Goal: Task Accomplishment & Management: Manage account settings

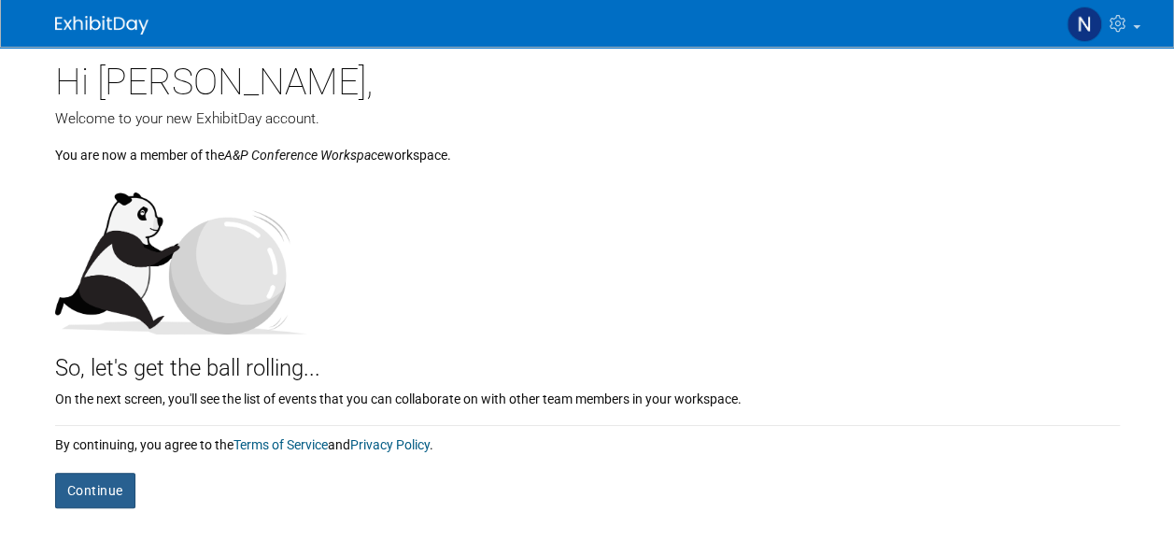
click at [105, 475] on button "Continue" at bounding box center [95, 490] width 80 height 35
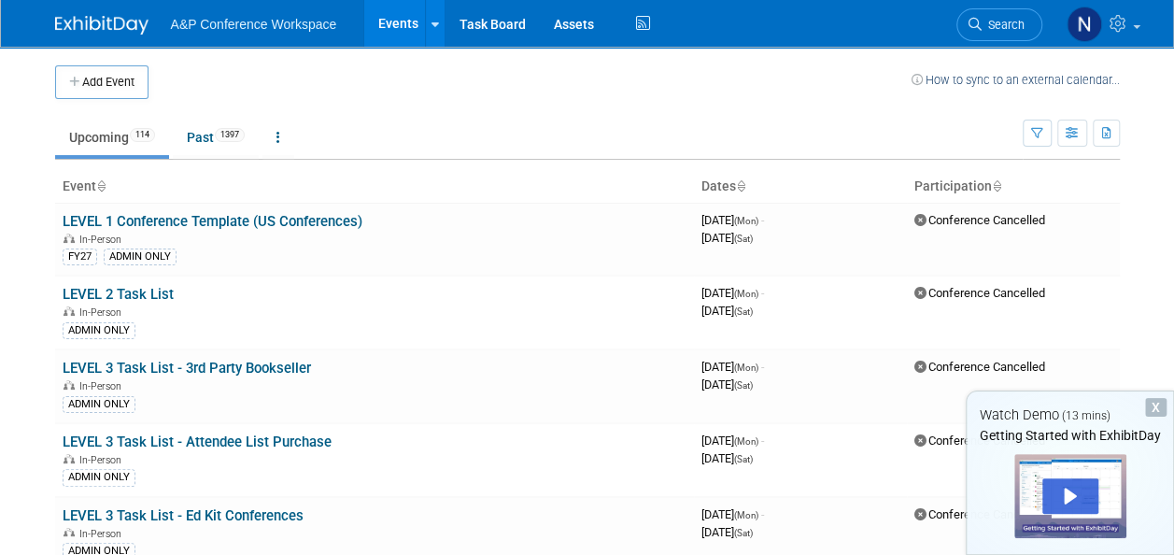
click at [1154, 407] on div "X" at bounding box center [1155, 407] width 21 height 19
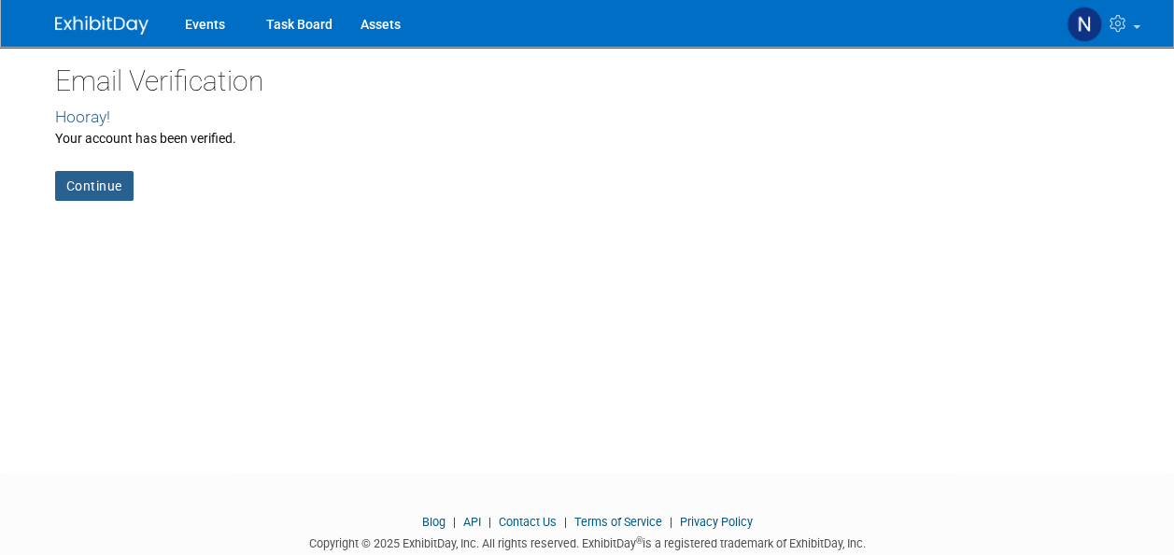
click at [103, 189] on link "Continue" at bounding box center [94, 186] width 78 height 30
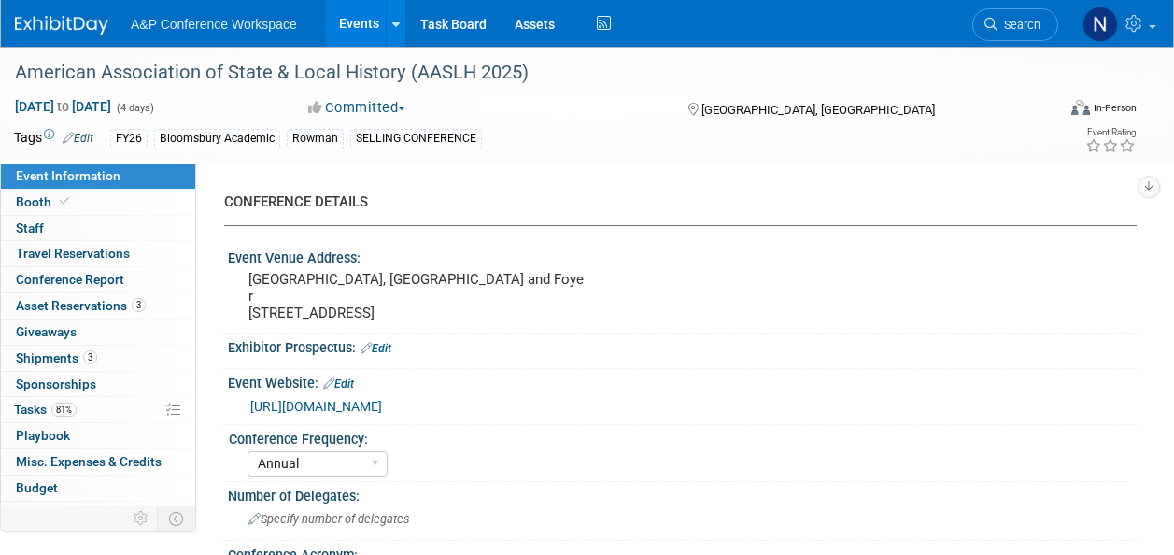
select select "Annual"
select select "Level 2"
select select "In-Person Booth"
select select "Museum Professionals"
select select "Bloomsbury Academic"
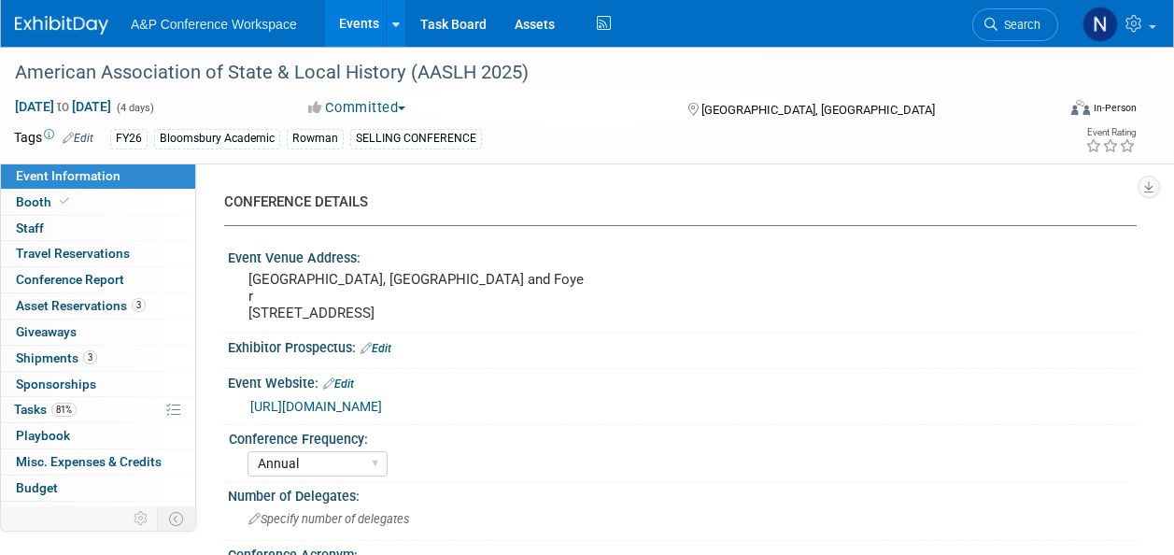
select select "Amanda Oney"
select select "Taylor Thompson"
select select "Ami Reitmeier"
select select "Brand/Subject Presence​"
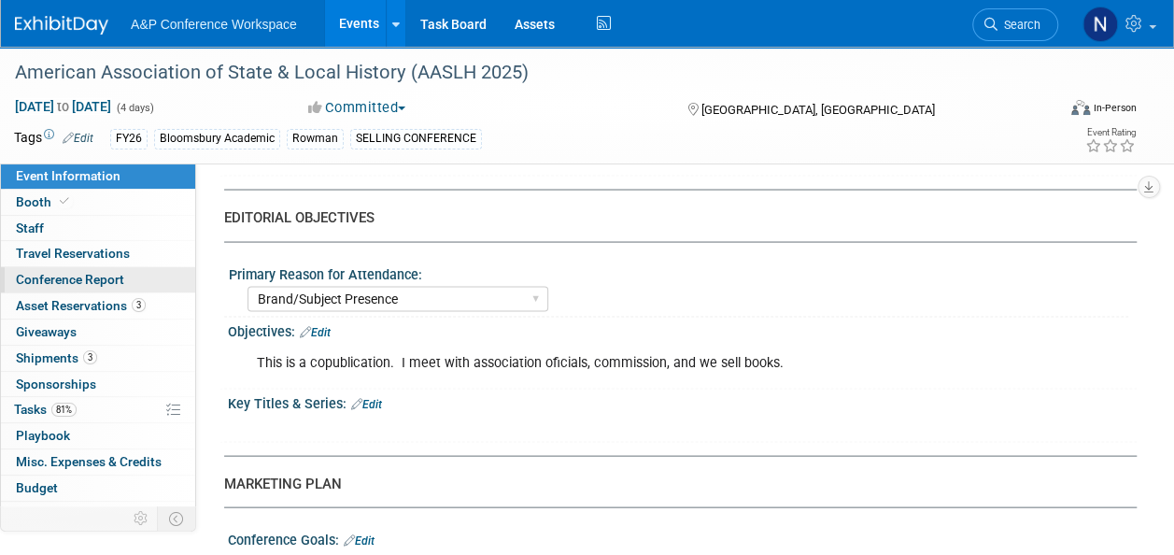
click at [114, 285] on span "Conference Report" at bounding box center [70, 279] width 108 height 15
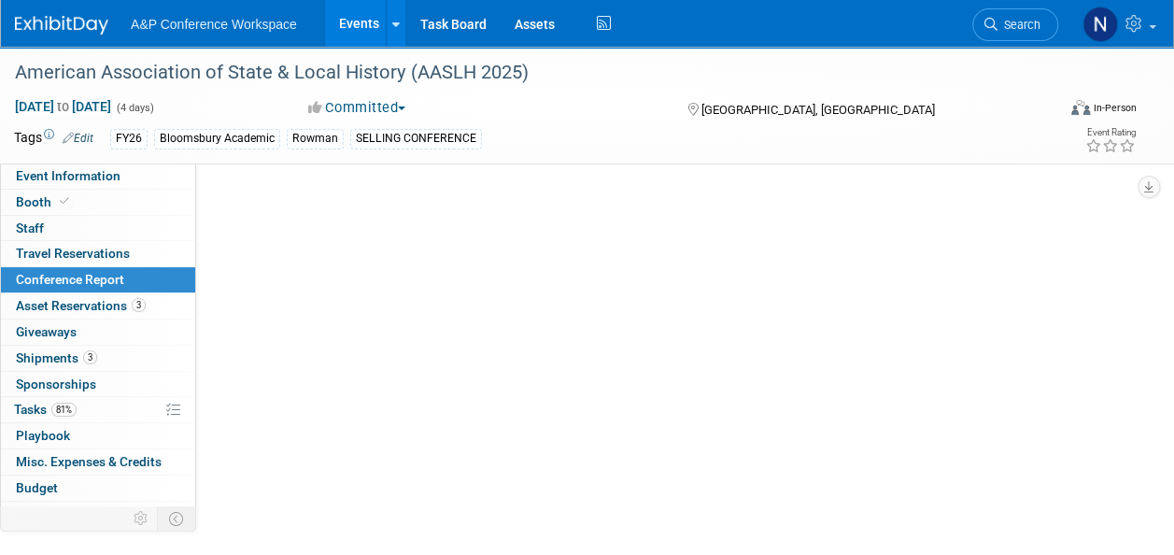
select select "NO"
select select "YES"
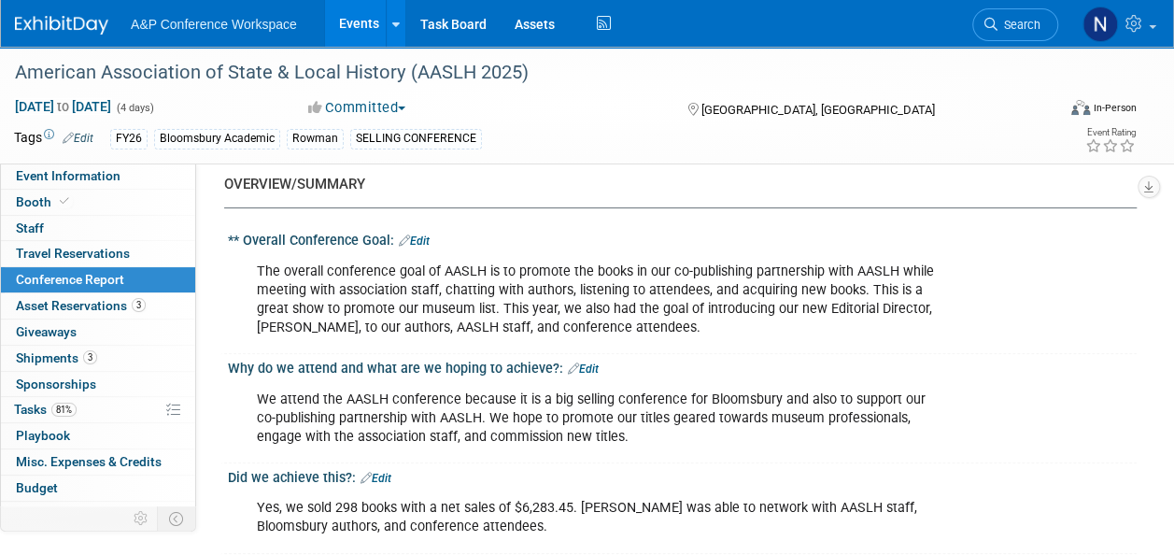
scroll to position [56, 0]
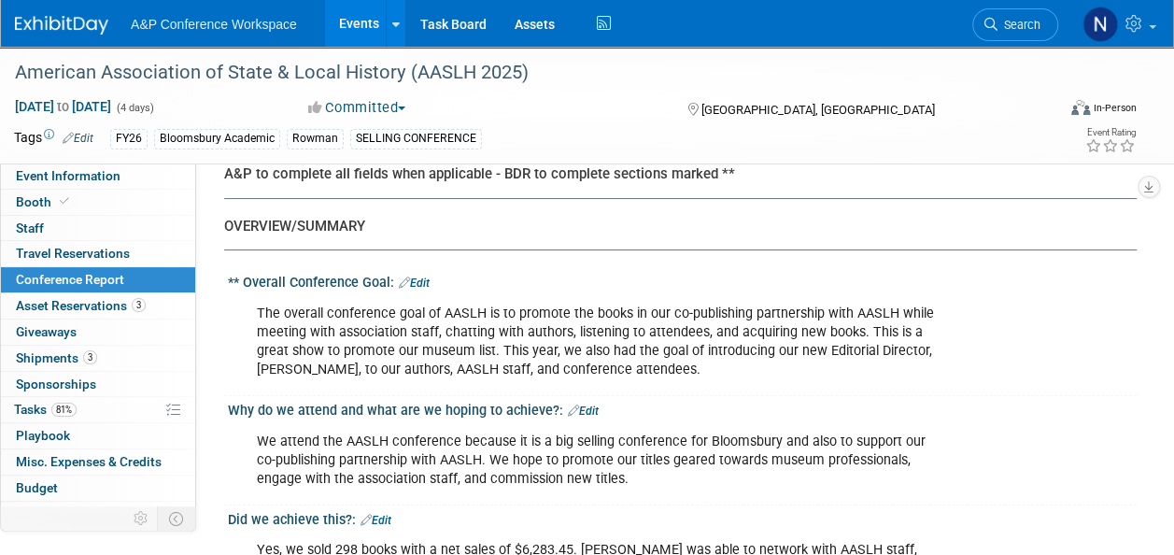
click at [1095, 297] on div "The overall conference goal of AASLH is to promote the books in our co-publishi…" at bounding box center [679, 294] width 885 height 9
click at [1100, 347] on div "The overall conference goal of AASLH is to promote the books in our co-publishi…" at bounding box center [682, 340] width 909 height 100
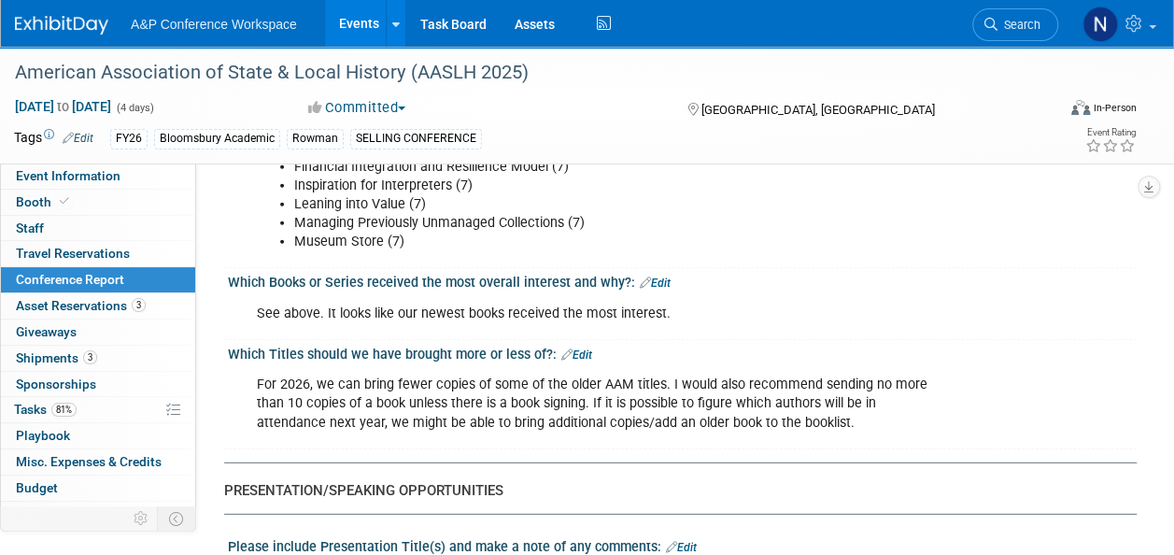
scroll to position [2344, 0]
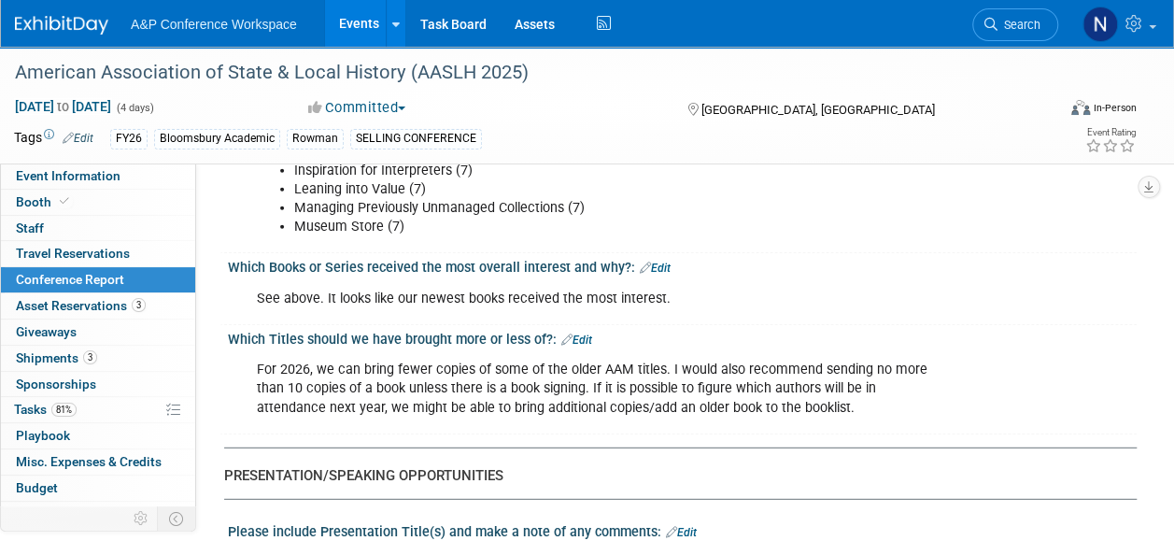
click at [586, 333] on link "Edit" at bounding box center [576, 339] width 31 height 13
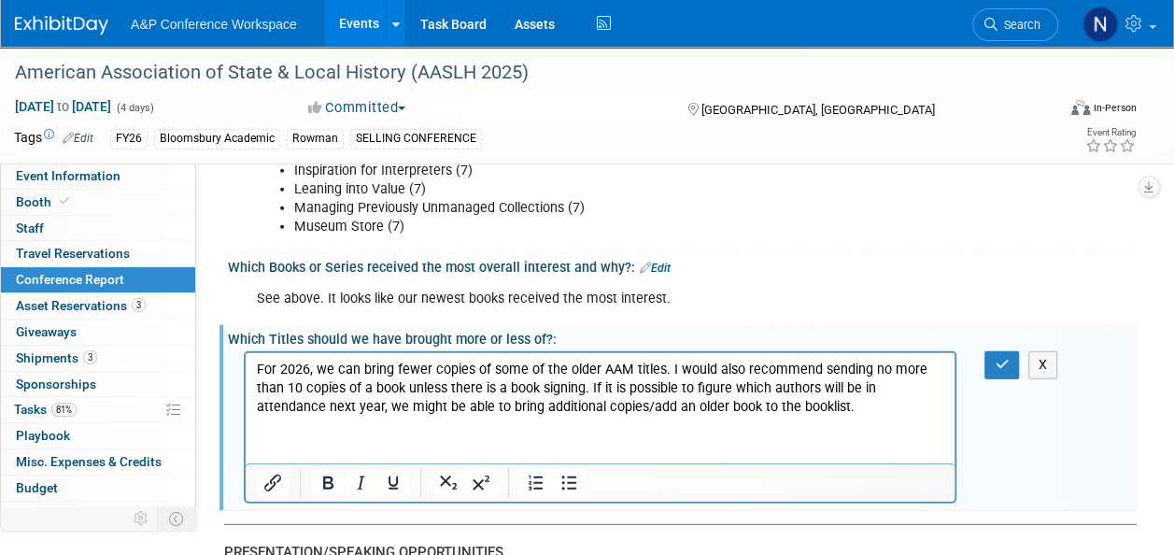
scroll to position [0, 0]
click at [803, 409] on p "TT: For 2026, we can bring fewer copies of some of the older AAM titles. I woul…" at bounding box center [600, 388] width 687 height 56
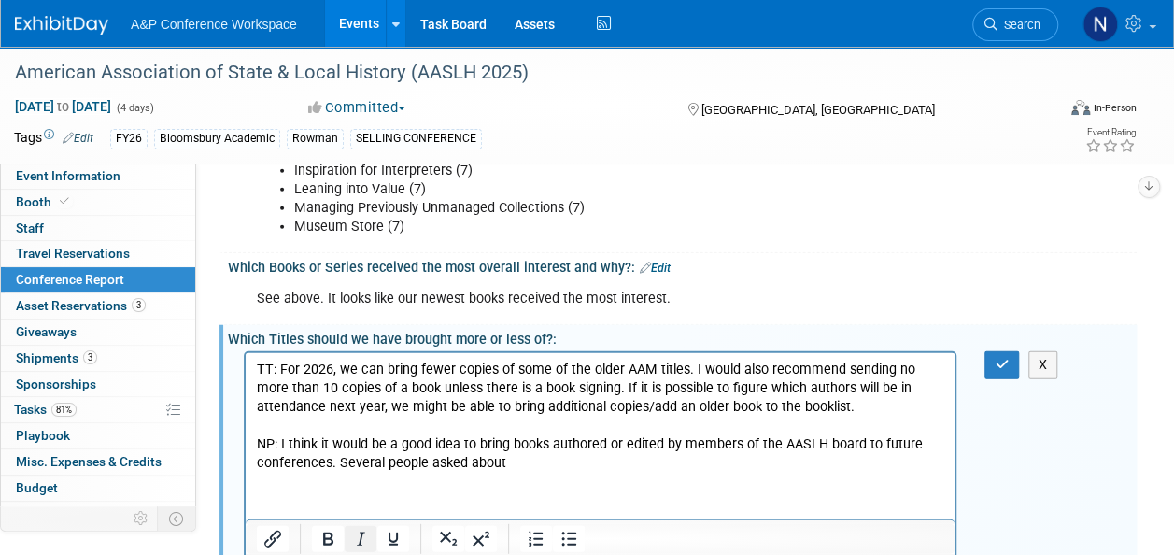
click at [360, 528] on icon "Italic" at bounding box center [360, 539] width 22 height 22
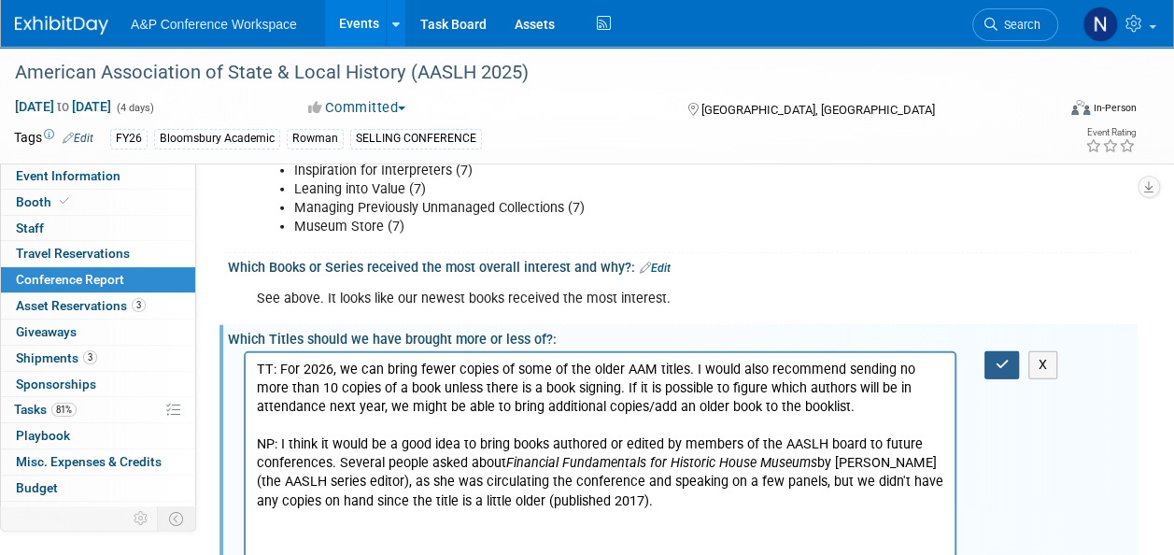
click at [994, 351] on button "button" at bounding box center [1001, 364] width 35 height 27
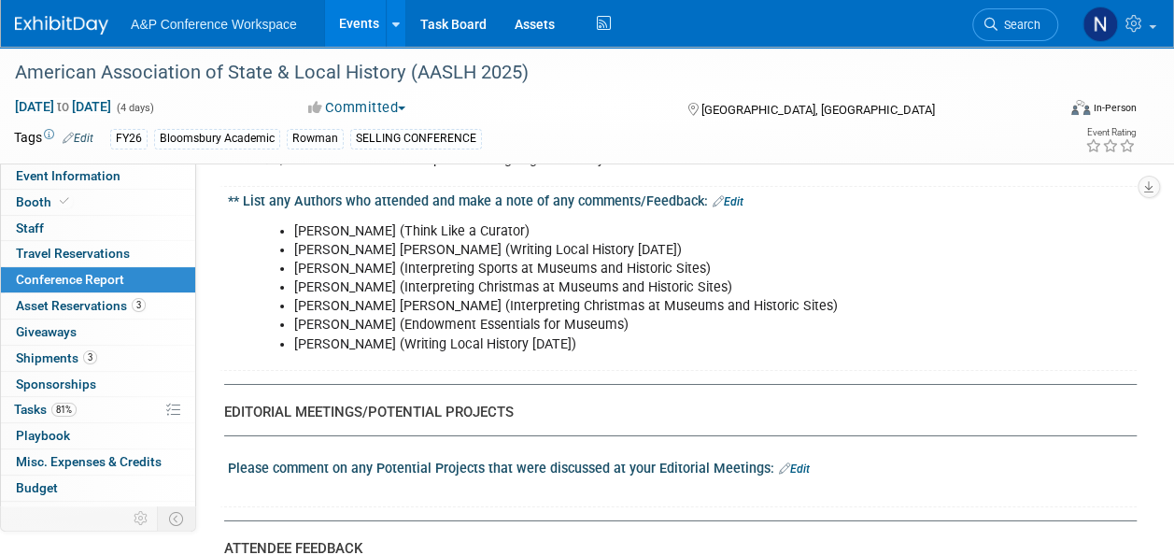
scroll to position [3024, 0]
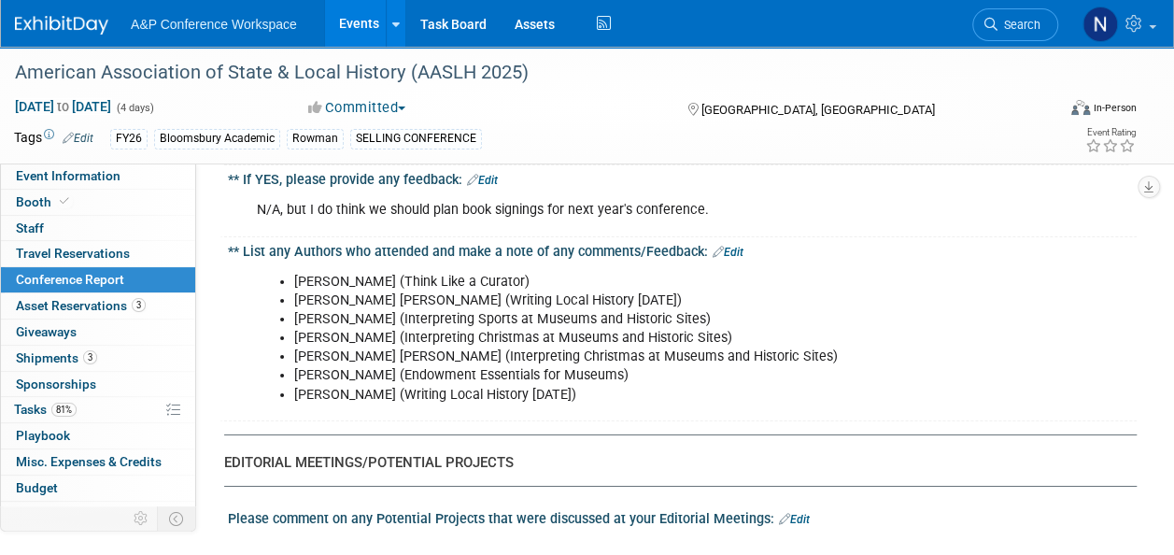
scroll to position [3010, 0]
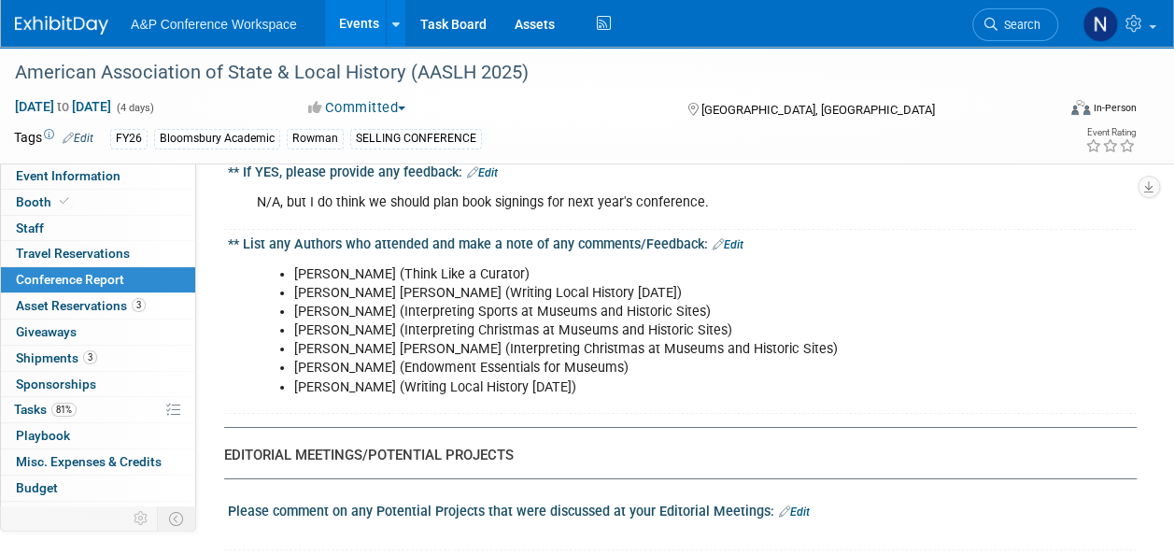
click at [1096, 251] on div "Donna R. Braden (Think Like a Curator) J. Kent Calder (Writing Local History To…" at bounding box center [682, 329] width 909 height 157
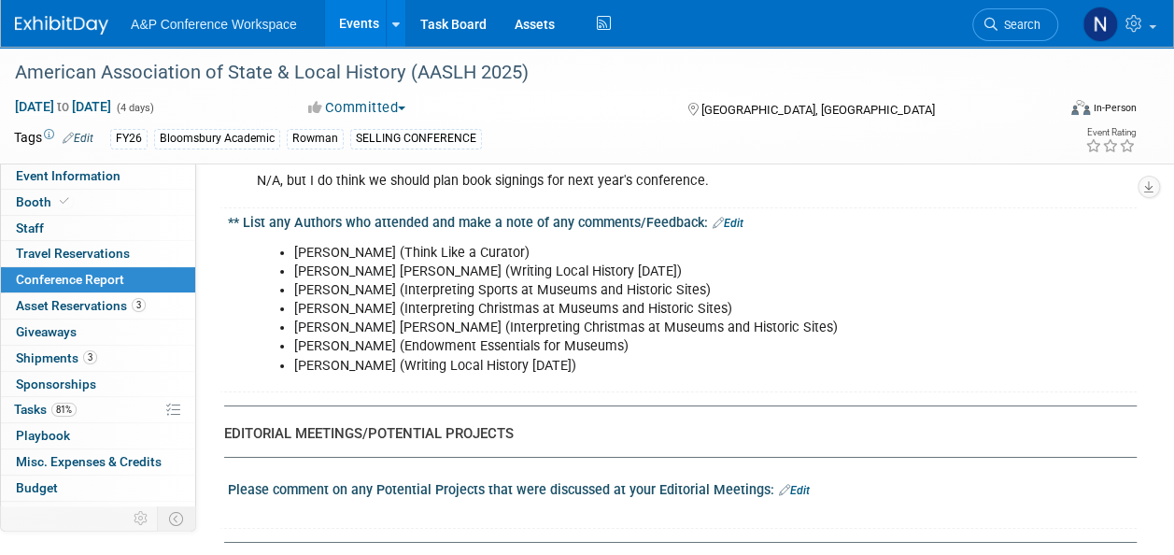
scroll to position [3016, 0]
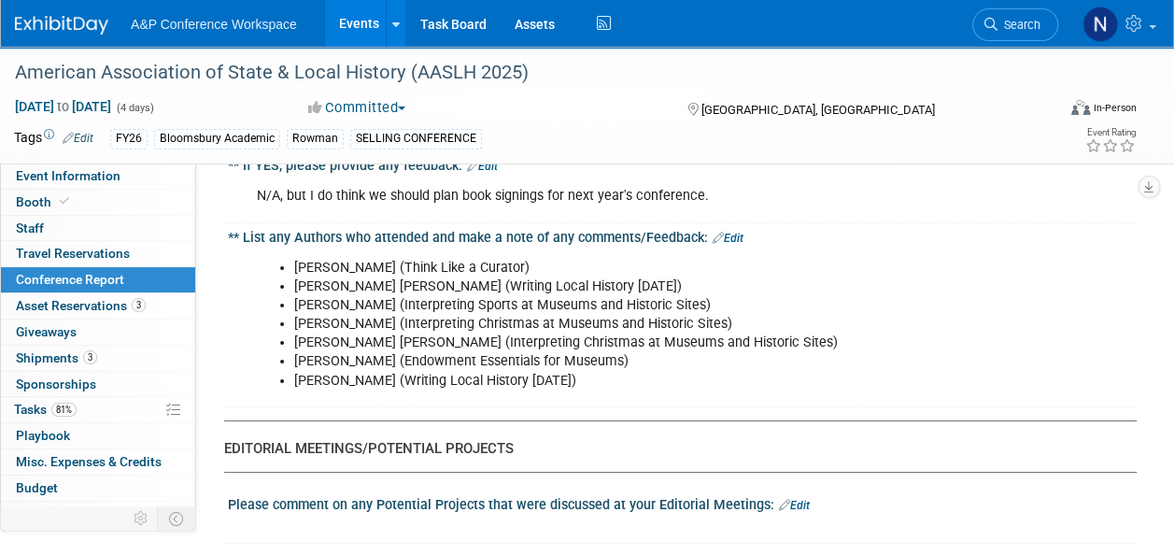
click at [1123, 272] on div "Donna R. Braden (Think Like a Curator) J. Kent Calder (Writing Local History To…" at bounding box center [682, 323] width 909 height 157
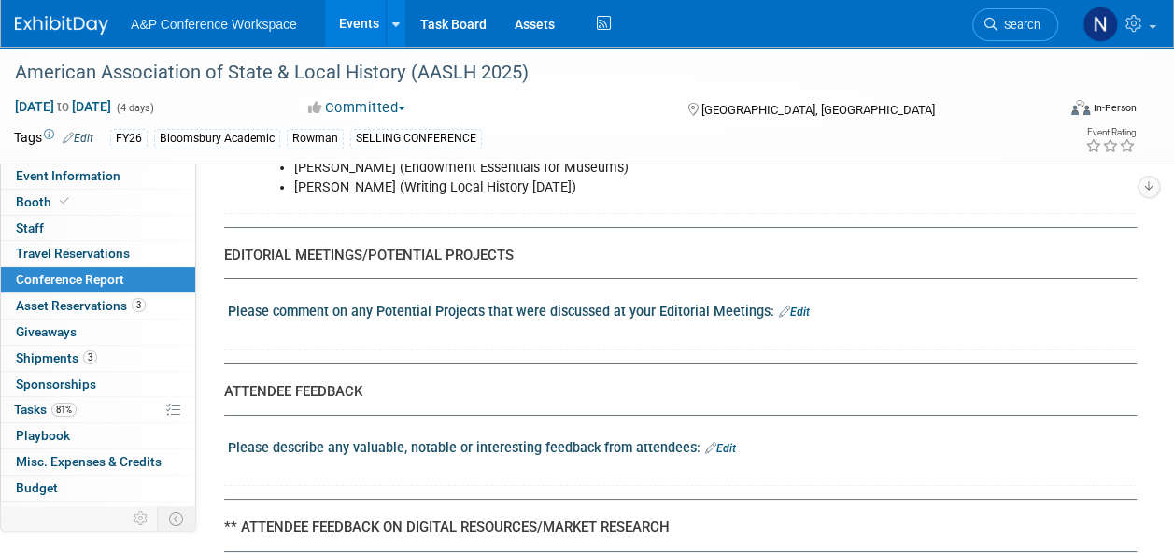
scroll to position [3181, 0]
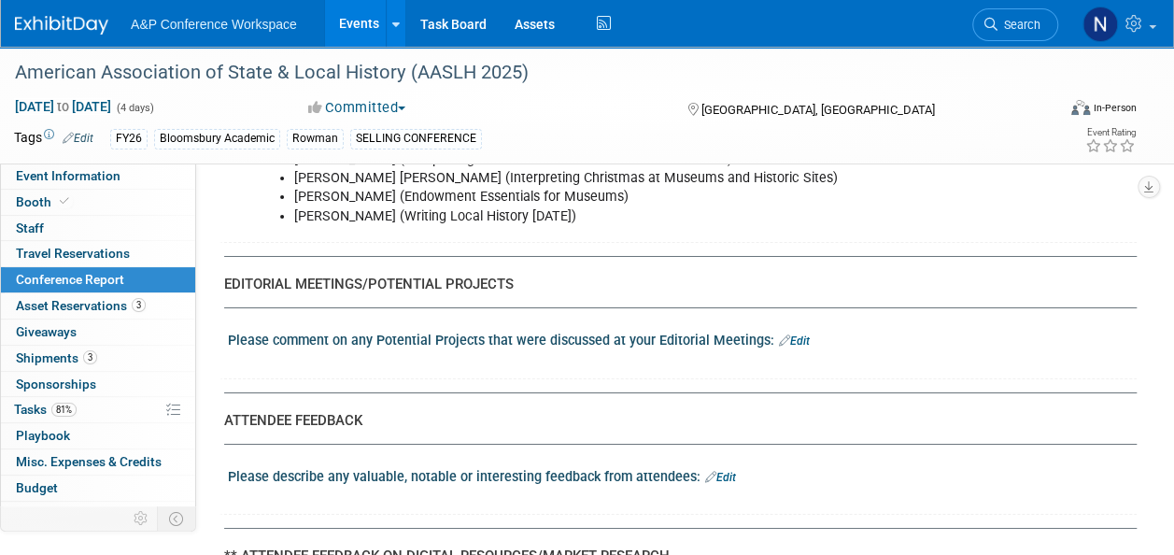
click at [803, 334] on link "Edit" at bounding box center [794, 340] width 31 height 13
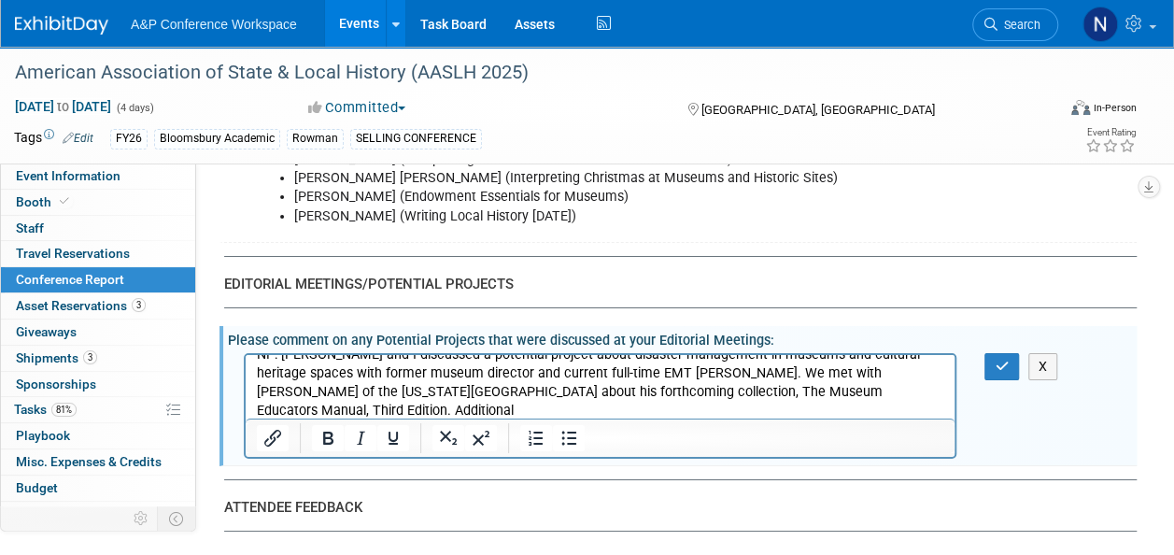
scroll to position [0, 0]
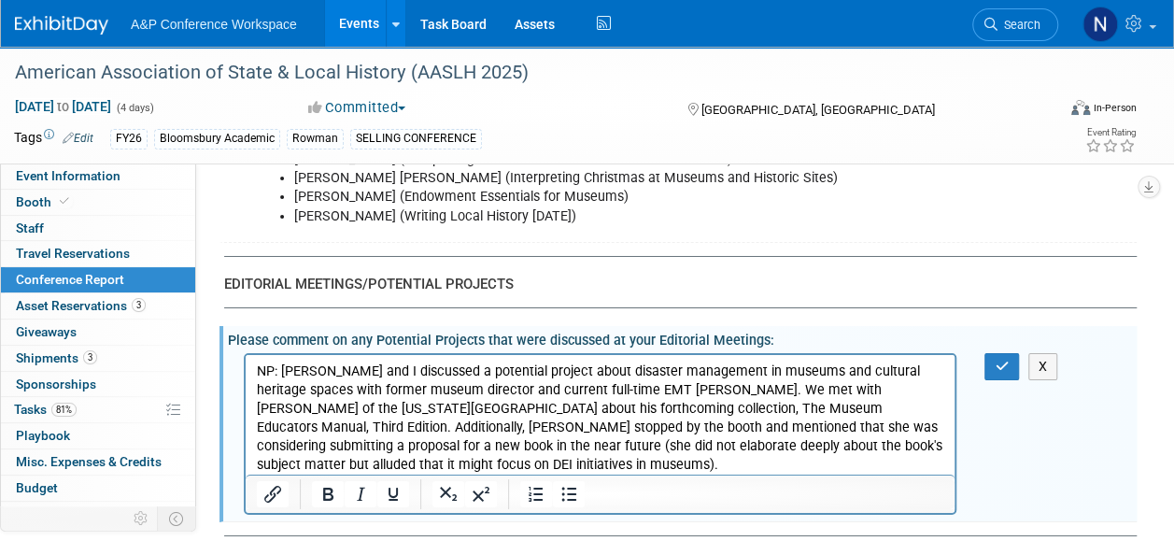
click at [434, 428] on p "NP: Debbie and I discussed a potential project about disaster management in mus…" at bounding box center [600, 417] width 687 height 112
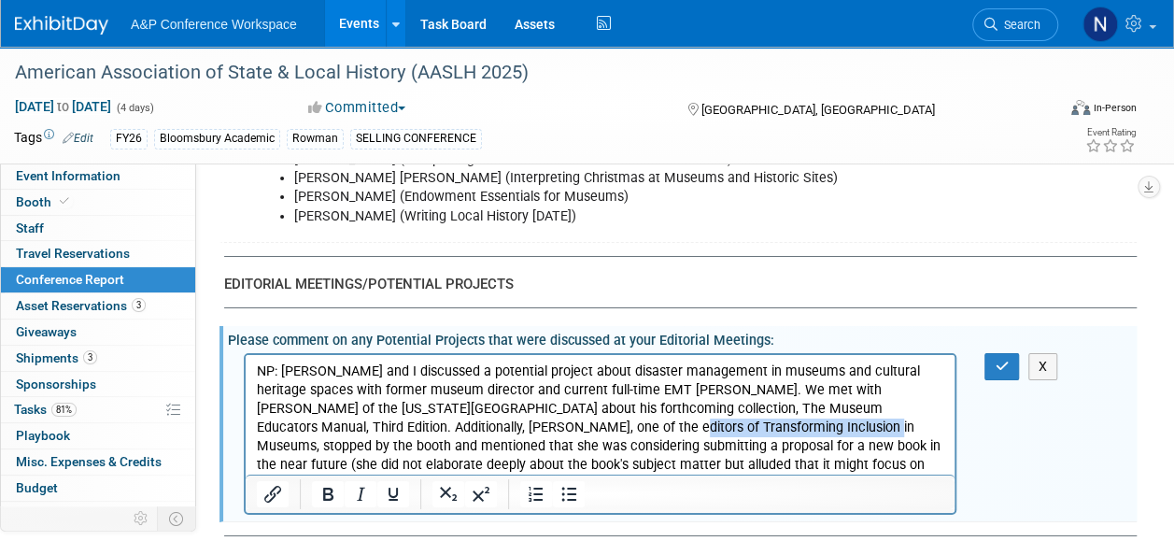
drag, startPoint x: 565, startPoint y: 426, endPoint x: 775, endPoint y: 430, distance: 210.2
click at [775, 430] on p "NP: Debbie and I discussed a potential project about disaster management in mus…" at bounding box center [600, 427] width 687 height 132
click at [364, 483] on icon "Italic" at bounding box center [360, 494] width 22 height 22
click at [616, 405] on p "NP: Debbie and I discussed a potential project about disaster management in mus…" at bounding box center [600, 427] width 687 height 132
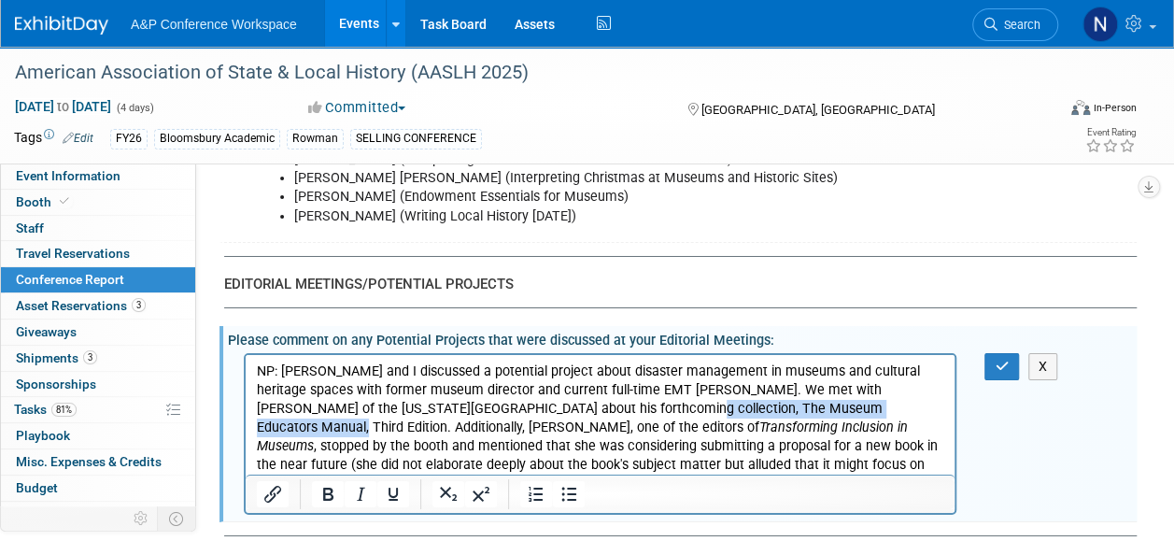
drag, startPoint x: 612, startPoint y: 407, endPoint x: 882, endPoint y: 410, distance: 269.9
click at [882, 410] on p "NP: Debbie and I discussed a potential project about disaster management in mus…" at bounding box center [600, 427] width 687 height 132
click at [349, 483] on icon "Italic" at bounding box center [360, 494] width 22 height 22
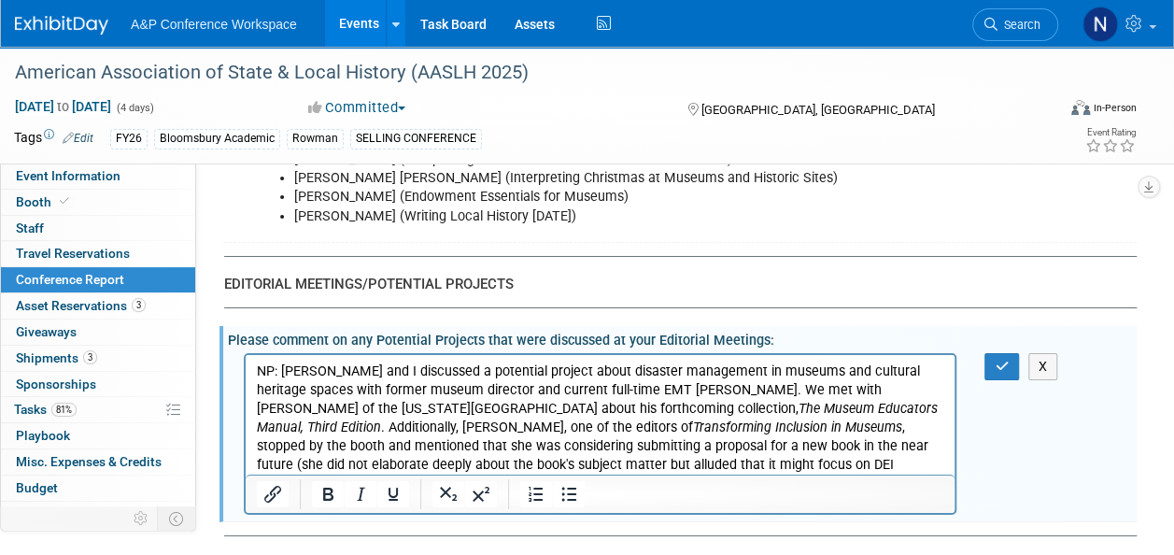
click at [885, 411] on p "NP: Debbie and I discussed a potential project about disaster management in mus…" at bounding box center [600, 427] width 687 height 132
click at [362, 483] on icon "Italic" at bounding box center [360, 494] width 22 height 22
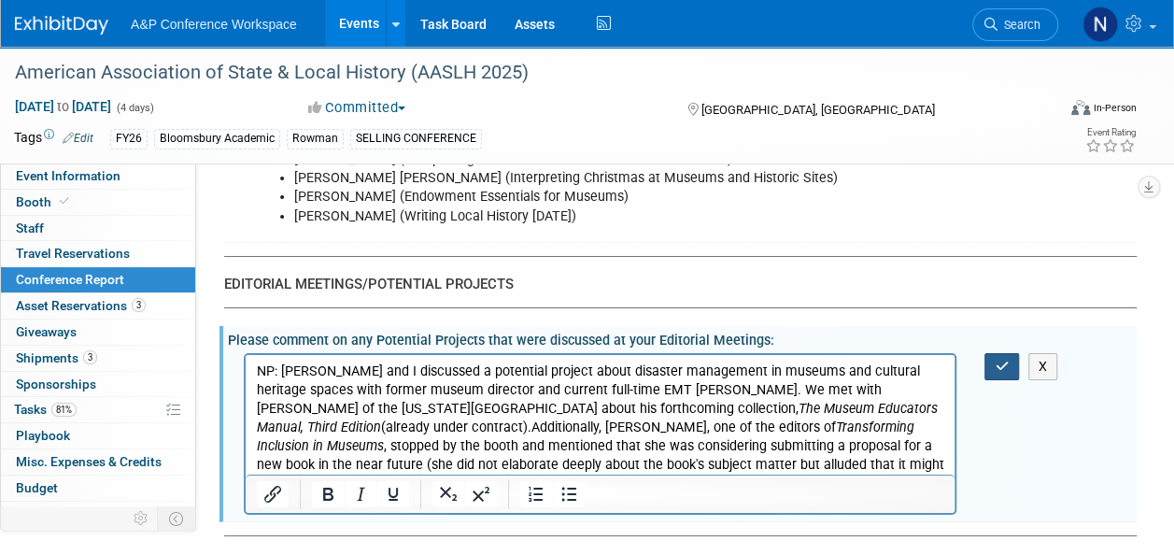
click at [996, 353] on button "button" at bounding box center [1001, 366] width 35 height 27
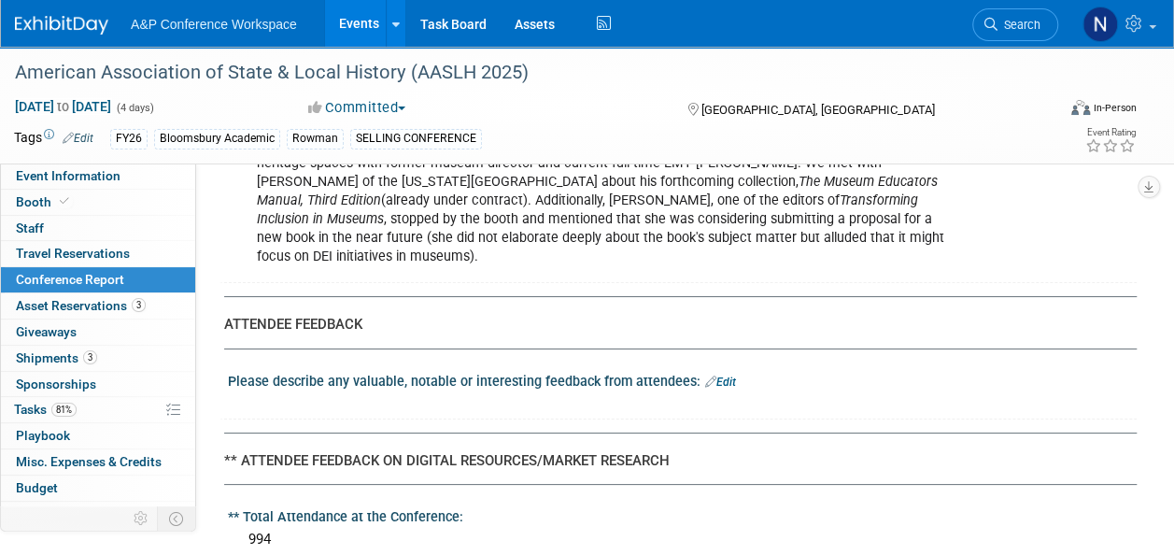
scroll to position [3422, 0]
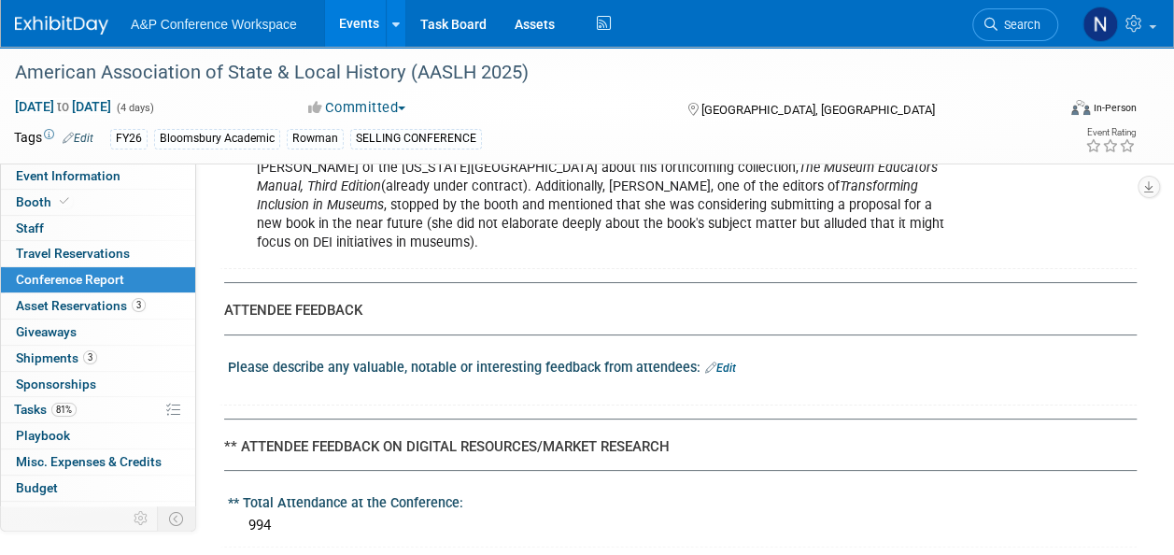
click at [719, 361] on link "Edit" at bounding box center [720, 367] width 31 height 13
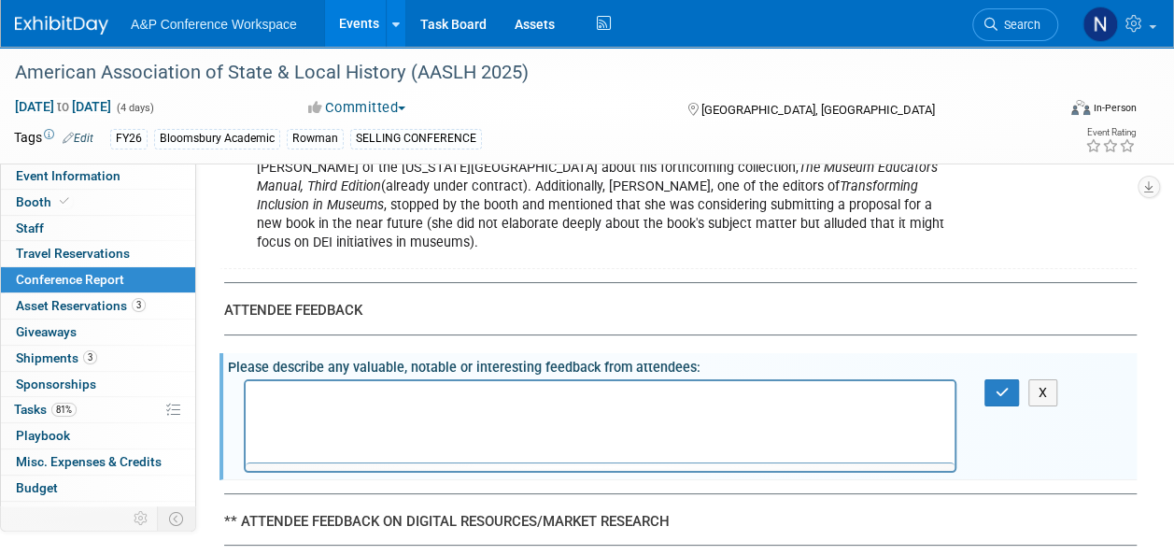
scroll to position [0, 0]
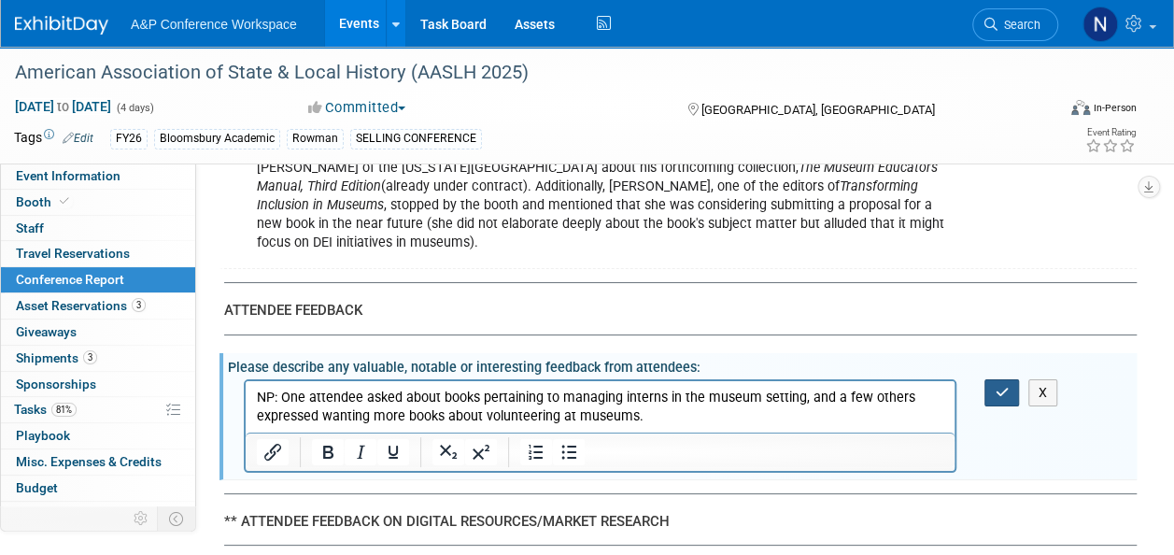
click at [990, 379] on button "button" at bounding box center [1001, 392] width 35 height 27
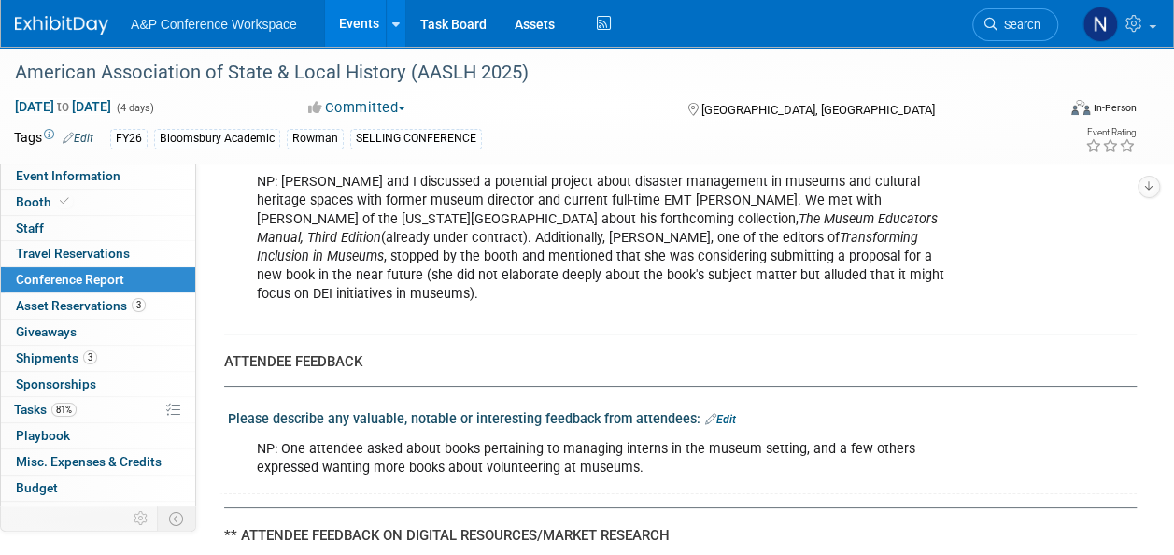
scroll to position [3378, 0]
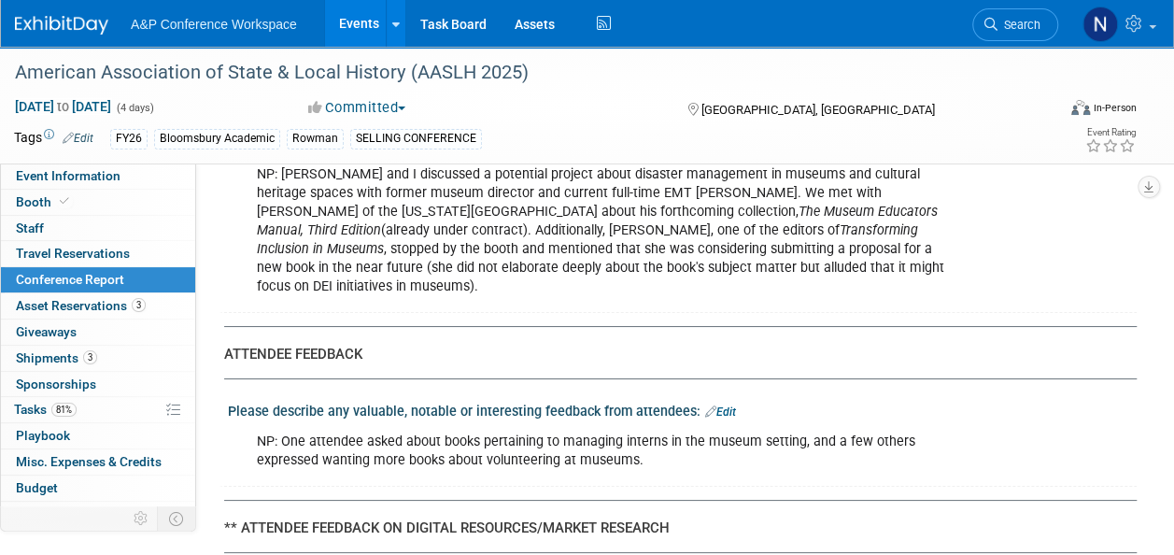
click at [718, 405] on link "Edit" at bounding box center [720, 411] width 31 height 13
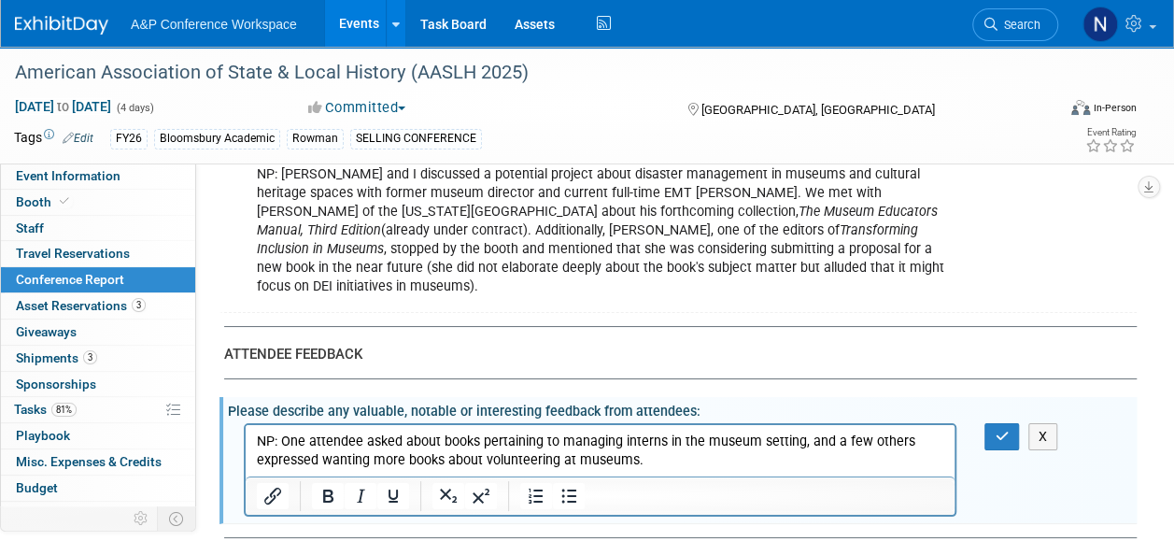
scroll to position [0, 0]
click at [667, 463] on p "NP: One attendee asked about books pertaining to managing interns in the museum…" at bounding box center [600, 450] width 687 height 37
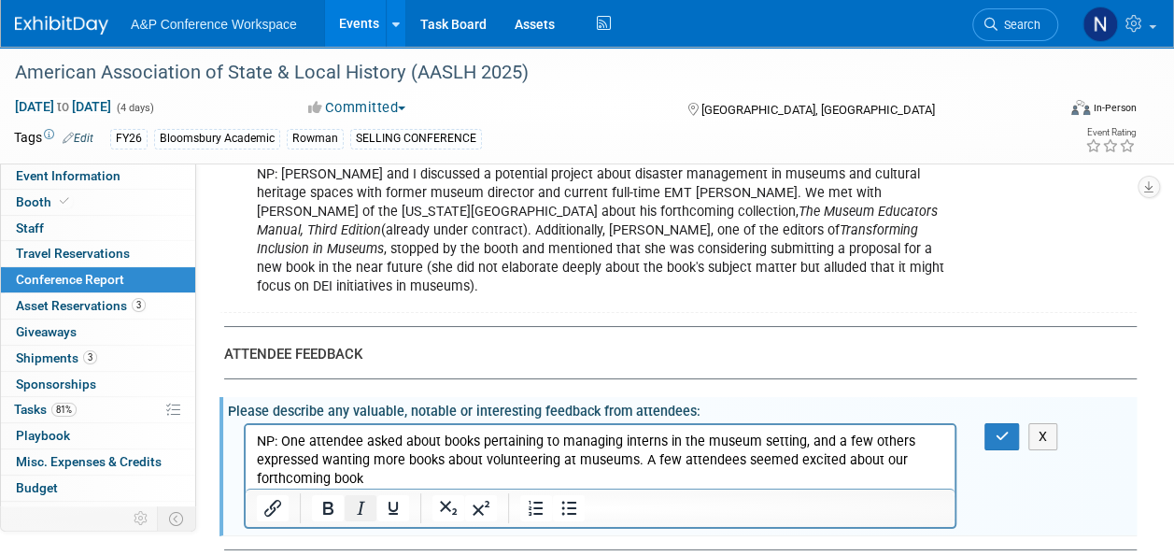
click at [360, 501] on icon "Italic" at bounding box center [361, 507] width 8 height 13
click at [369, 497] on icon "Italic" at bounding box center [360, 508] width 22 height 22
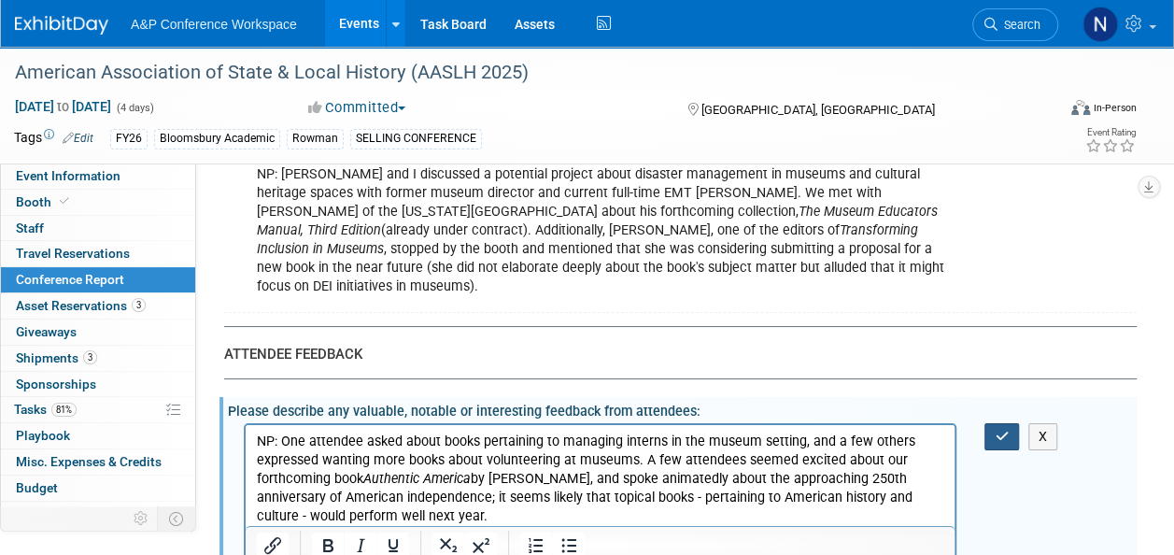
click at [1003, 430] on icon "button" at bounding box center [1002, 436] width 14 height 13
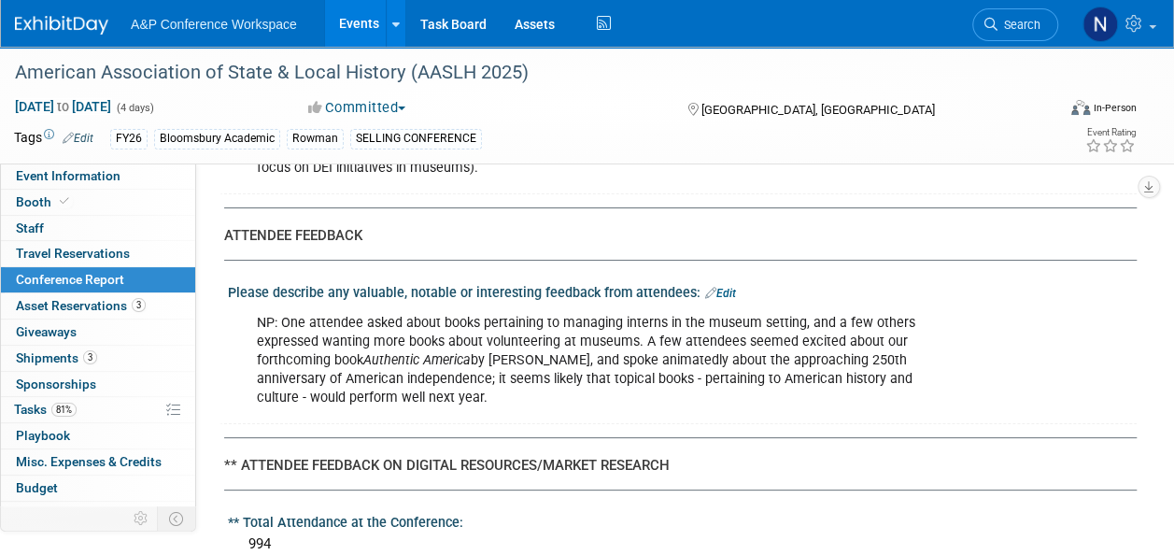
scroll to position [3459, 0]
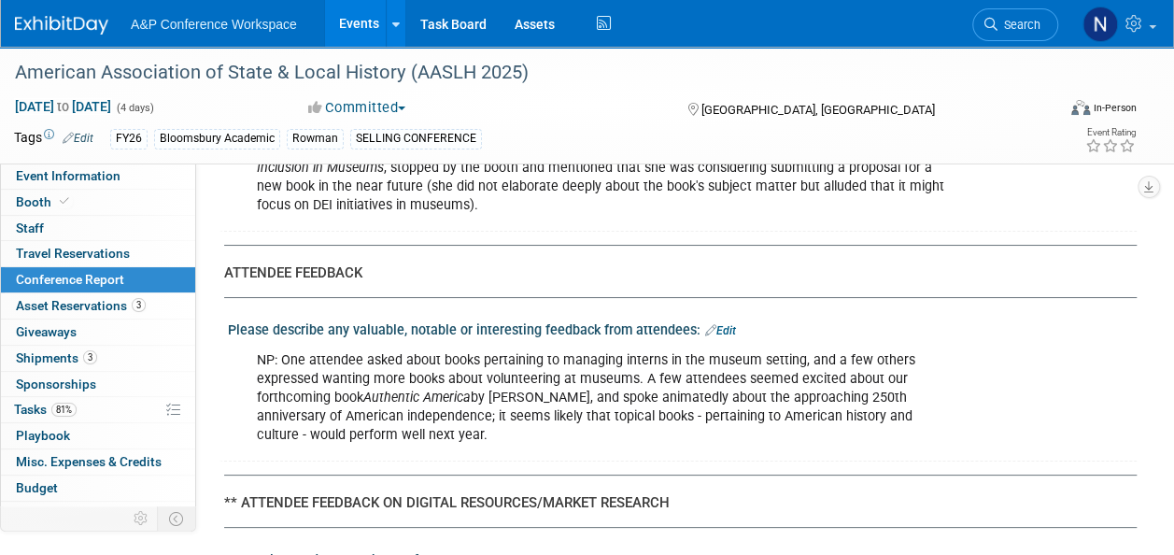
click at [726, 324] on link "Edit" at bounding box center [720, 330] width 31 height 13
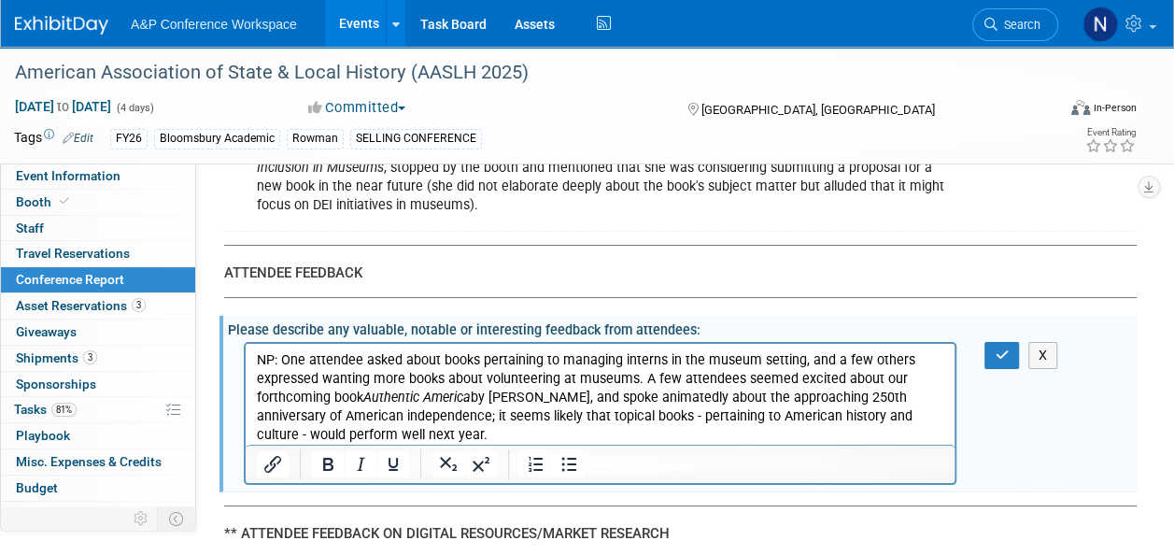
scroll to position [0, 0]
click at [587, 398] on p "NP: One attendee asked about books pertaining to managing interns in the museum…" at bounding box center [600, 397] width 687 height 93
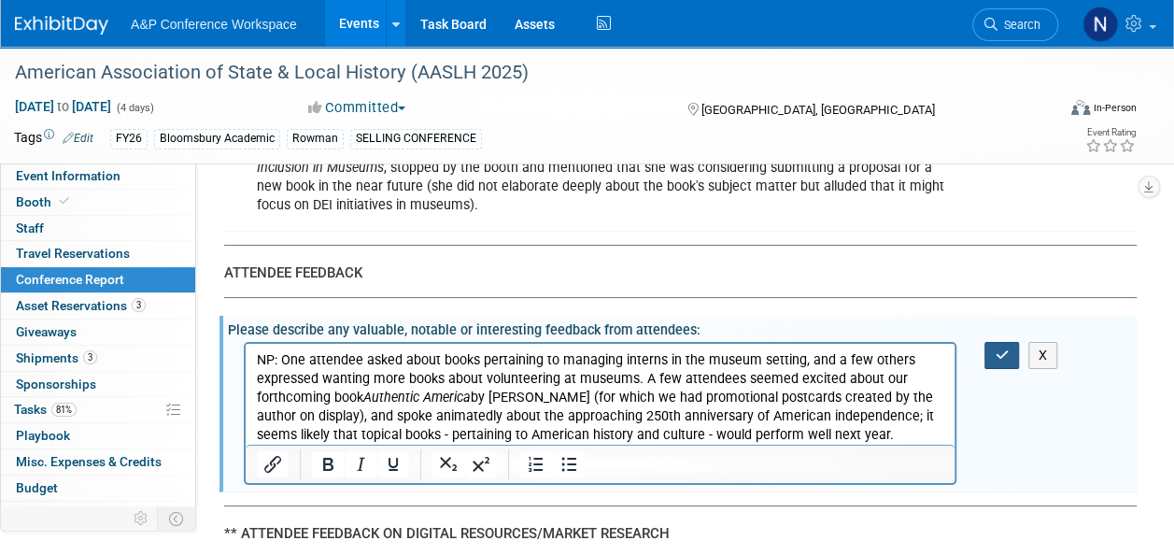
click at [990, 342] on button "button" at bounding box center [1001, 355] width 35 height 27
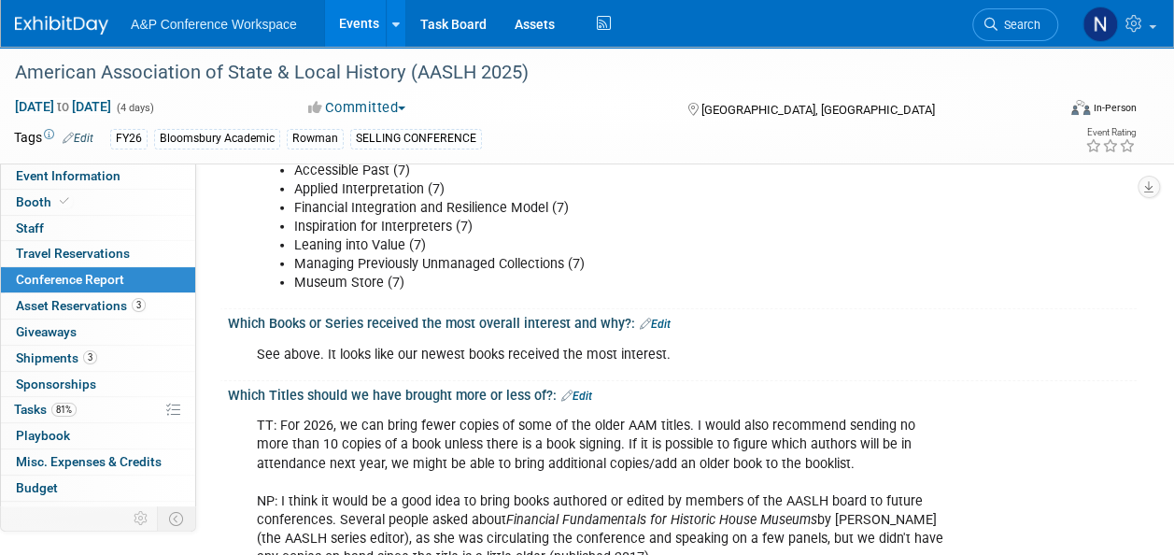
scroll to position [2295, 0]
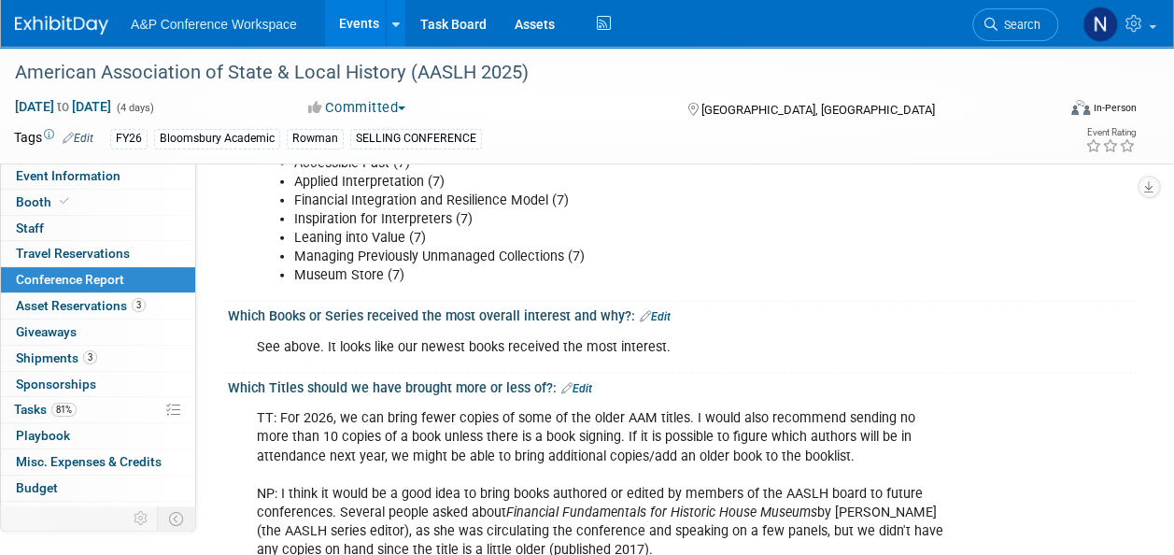
click at [578, 382] on link "Edit" at bounding box center [576, 388] width 31 height 13
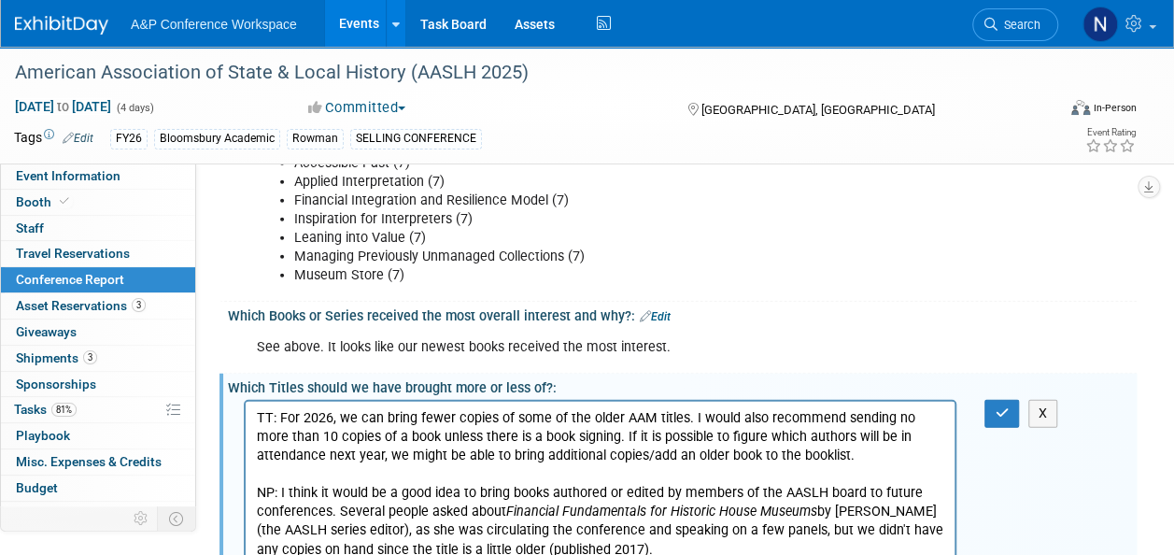
scroll to position [0, 0]
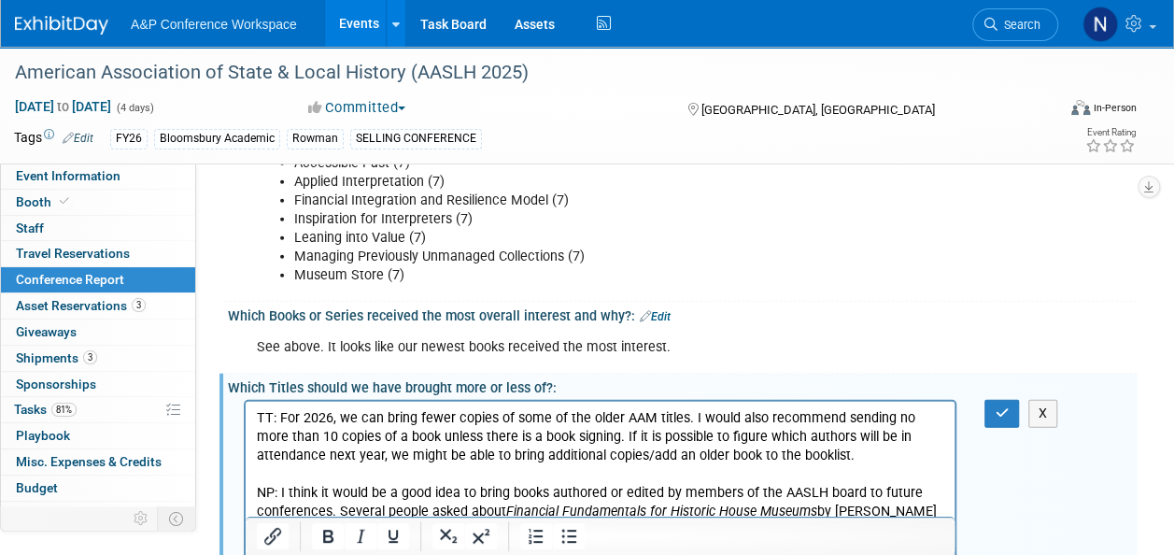
click at [329, 515] on p "TT: For 2026, we can bring fewer copies of some of the older AAM titles. I woul…" at bounding box center [600, 484] width 687 height 150
click at [997, 400] on button "button" at bounding box center [1001, 413] width 35 height 27
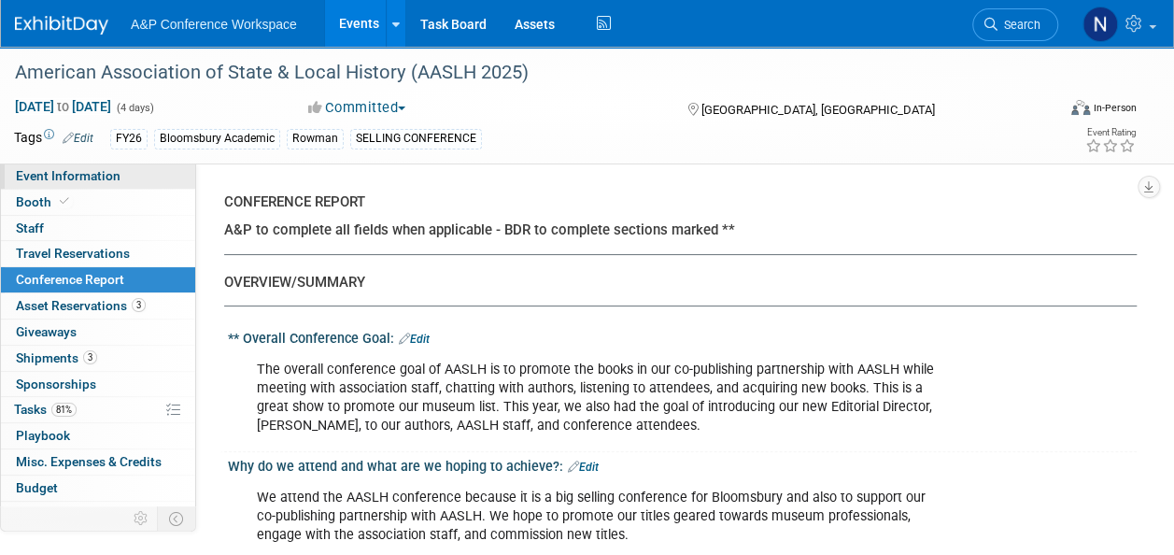
click at [77, 168] on span "Event Information" at bounding box center [68, 175] width 105 height 15
select select "Annual"
select select "Level 2"
select select "In-Person Booth"
select select "Museum Professionals"
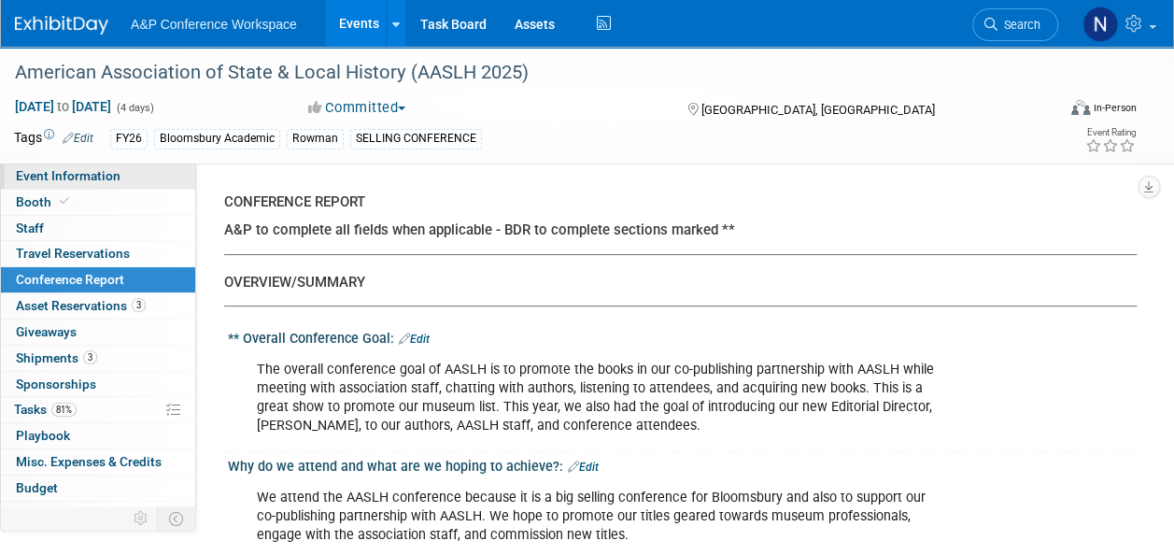
select select "Bloomsbury Academic"
select select "Amanda Oney"
select select "Taylor Thompson"
select select "Ami Reitmeier"
select select "Brand/Subject Presence​"
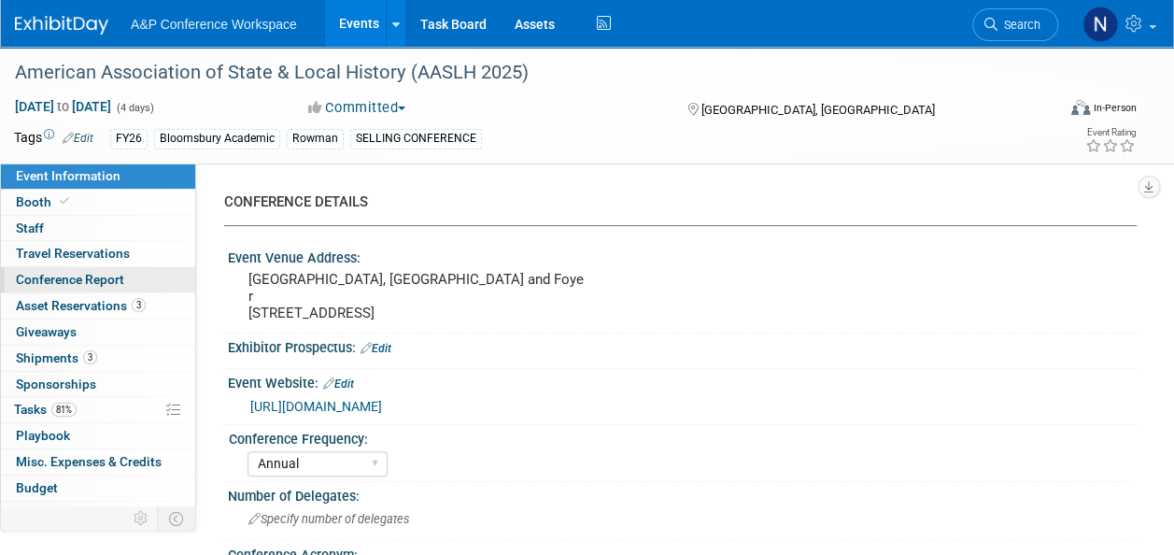
click at [51, 269] on link "Conference Report" at bounding box center [98, 279] width 194 height 25
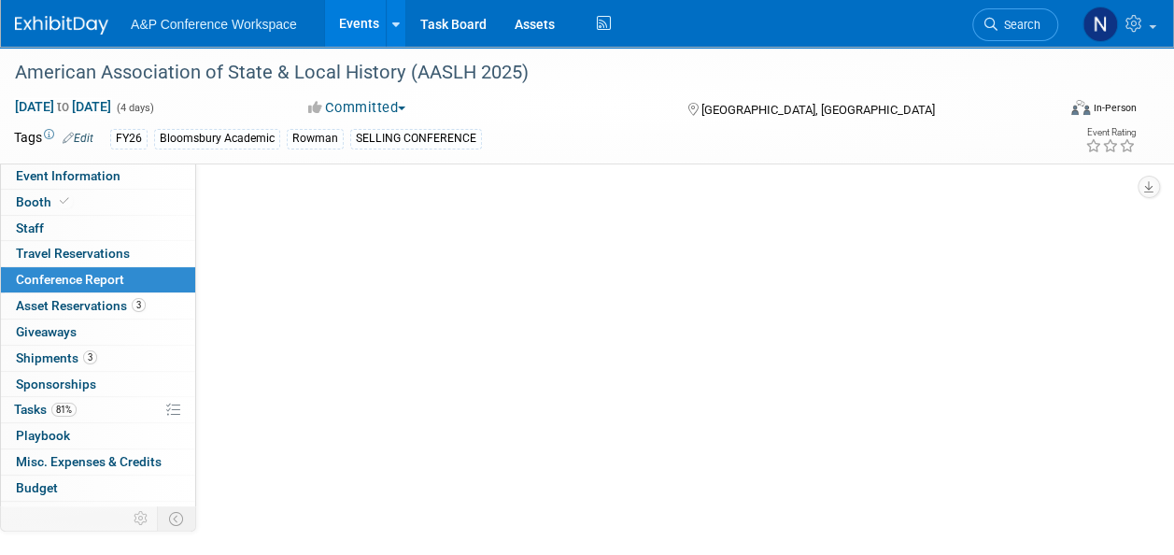
select select "NO"
select select "YES"
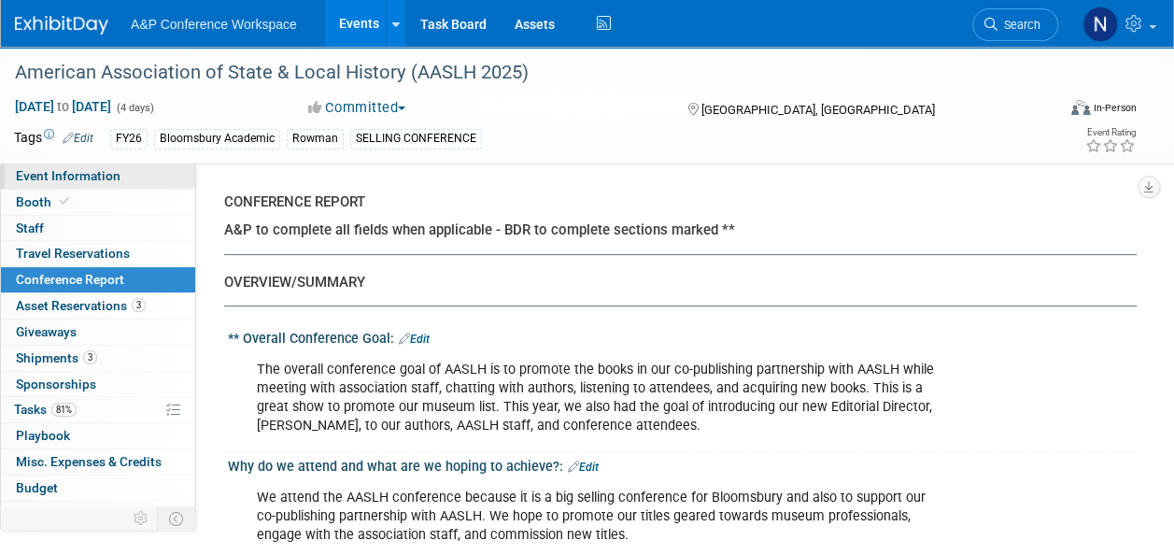
click at [78, 172] on span "Event Information" at bounding box center [68, 175] width 105 height 15
select select "Annual"
select select "Level 2"
select select "In-Person Booth"
select select "Museum Professionals"
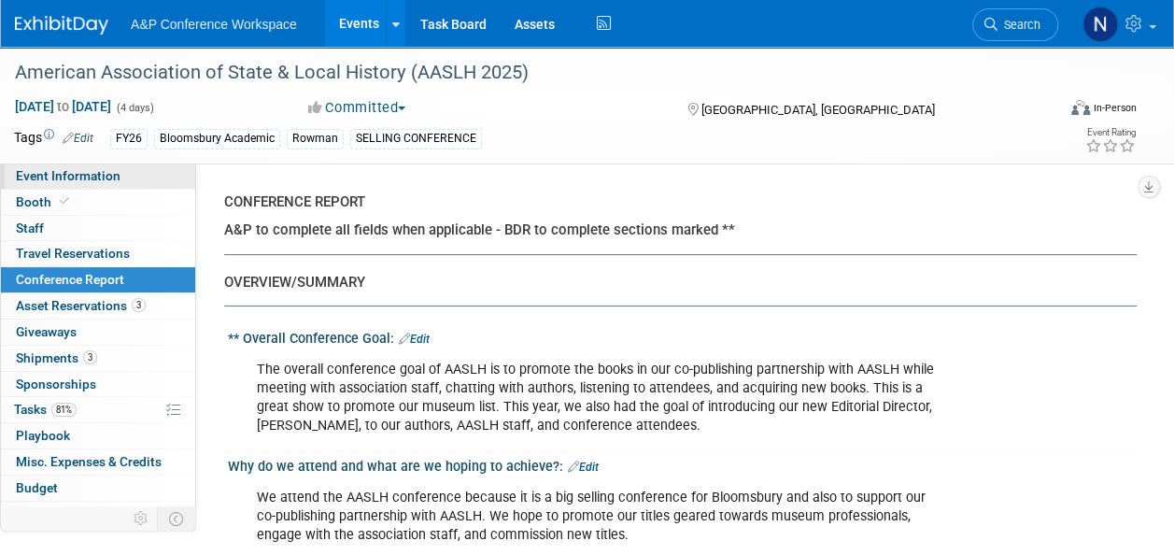
select select "Bloomsbury Academic"
select select "Amanda Oney"
select select "Taylor Thompson"
select select "Ami Reitmeier"
select select "Brand/Subject Presence​"
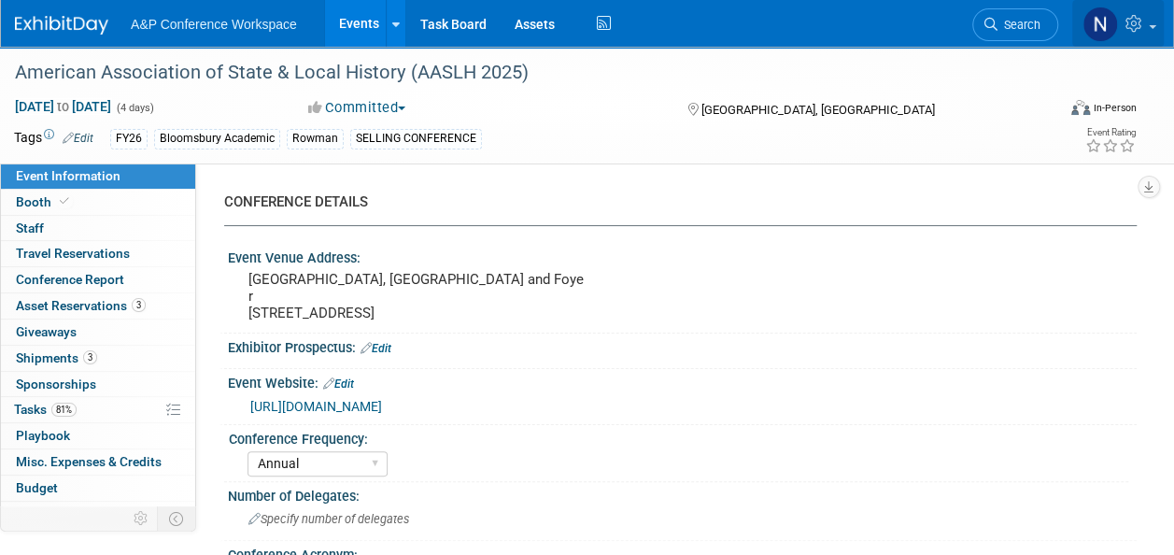
click at [1106, 33] on img at bounding box center [1099, 24] width 35 height 35
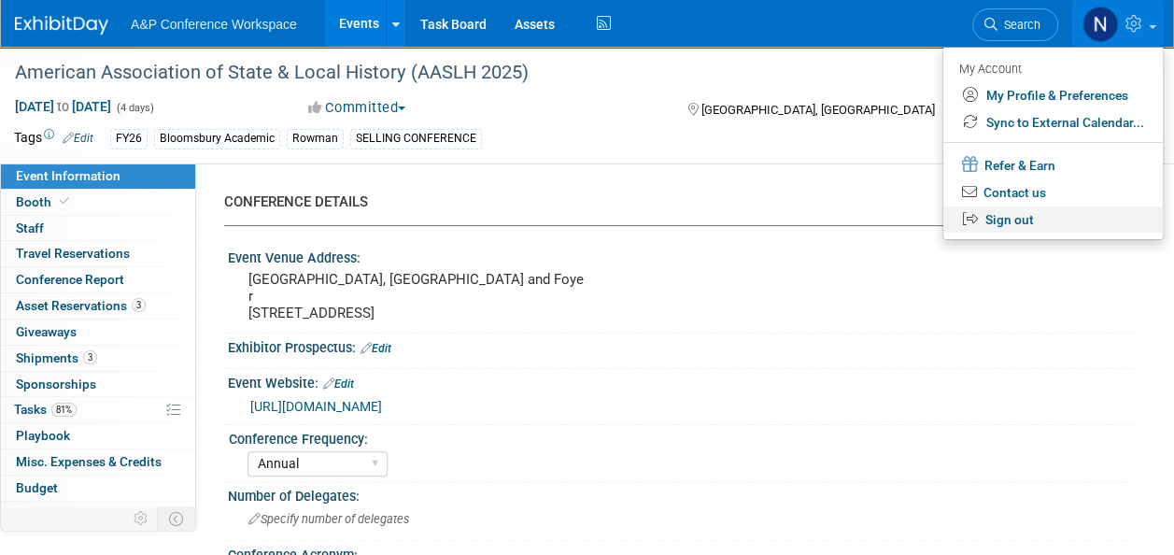
click at [1020, 219] on link "Sign out" at bounding box center [1052, 219] width 219 height 27
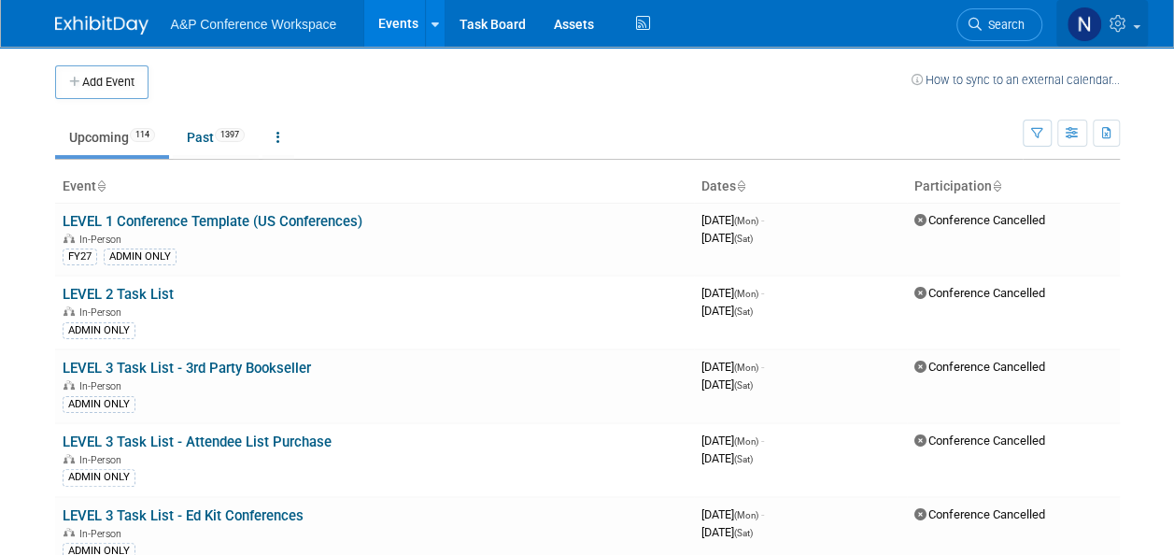
click at [1087, 21] on img at bounding box center [1083, 24] width 35 height 35
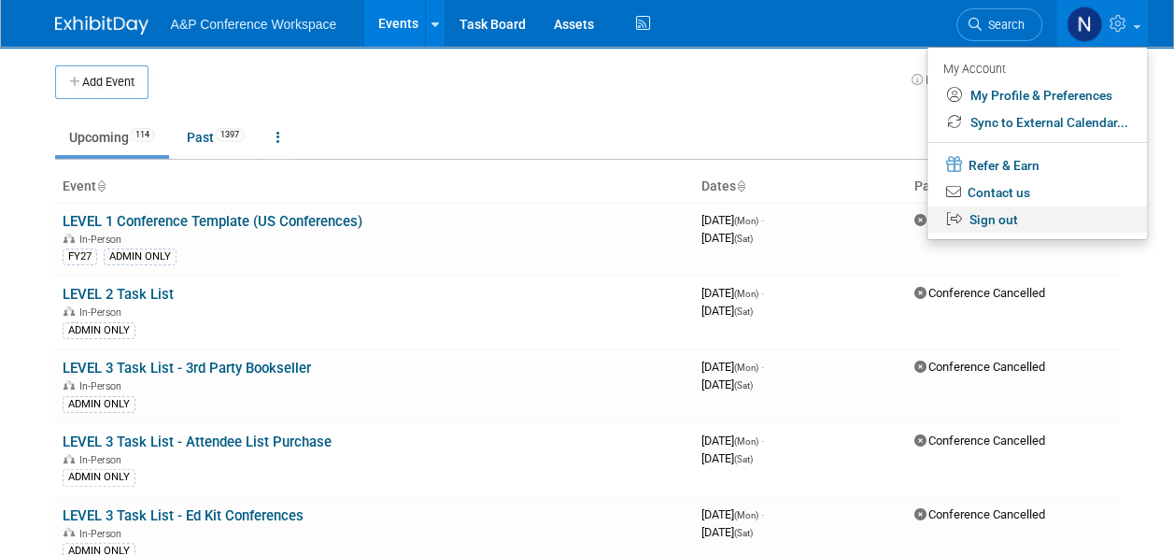
click at [1001, 217] on link "Sign out" at bounding box center [1036, 219] width 219 height 27
